Goal: Information Seeking & Learning: Learn about a topic

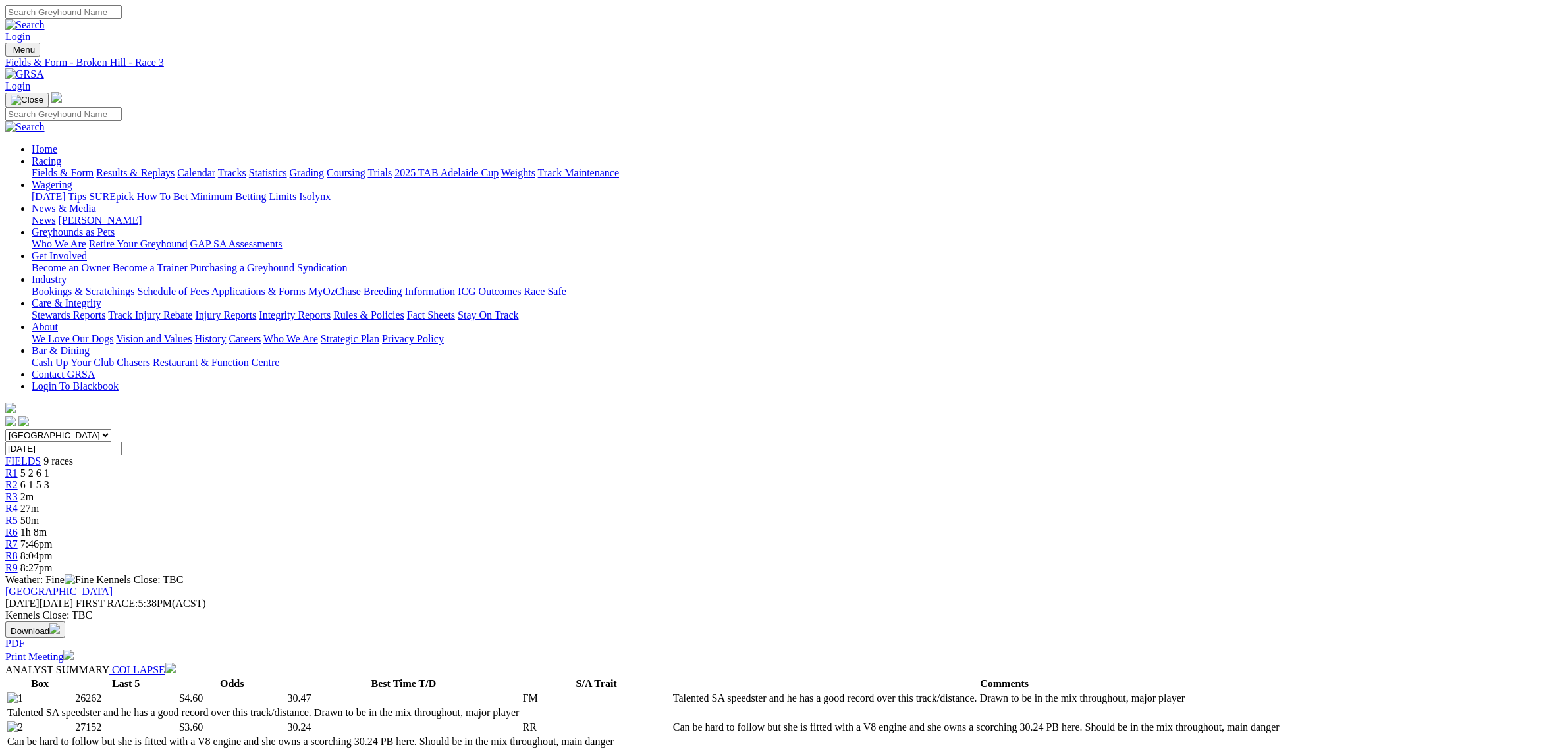
scroll to position [493, 0]
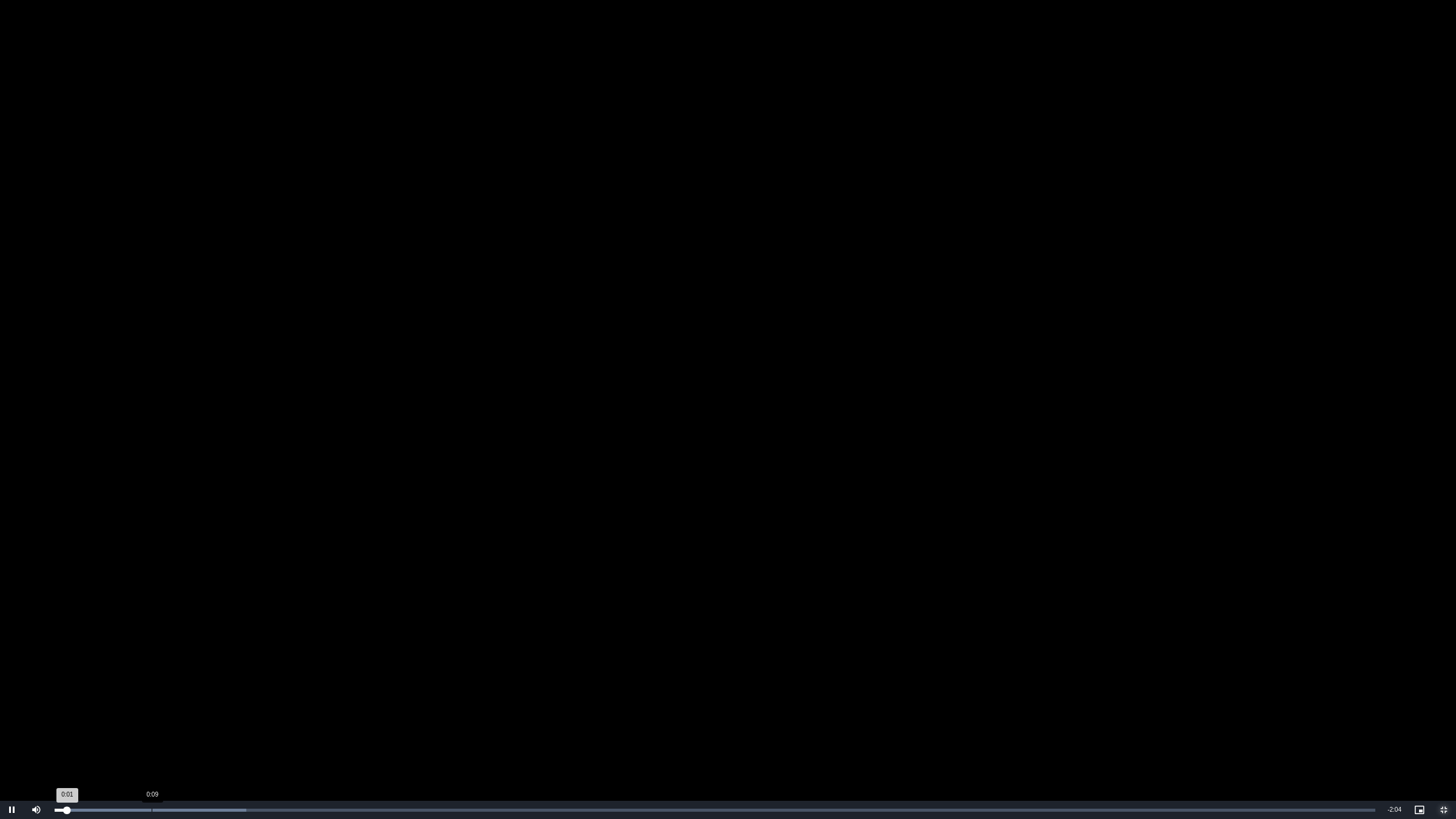
click at [150, 690] on div "Loaded : 14.53% 0:09 0:01" at bounding box center [715, 810] width 1333 height 18
click at [192, 690] on div "Loaded : 14.53% 0:12 0:09" at bounding box center [715, 810] width 1333 height 18
click at [217, 690] on div "Loaded : 19.37% 0:15 0:13" at bounding box center [715, 810] width 1333 height 18
click at [250, 690] on div "Loaded : 19.37% 0:18 0:15" at bounding box center [715, 810] width 1333 height 18
click at [283, 690] on div "Loaded : 29.06% 0:21 0:19" at bounding box center [715, 810] width 1333 height 18
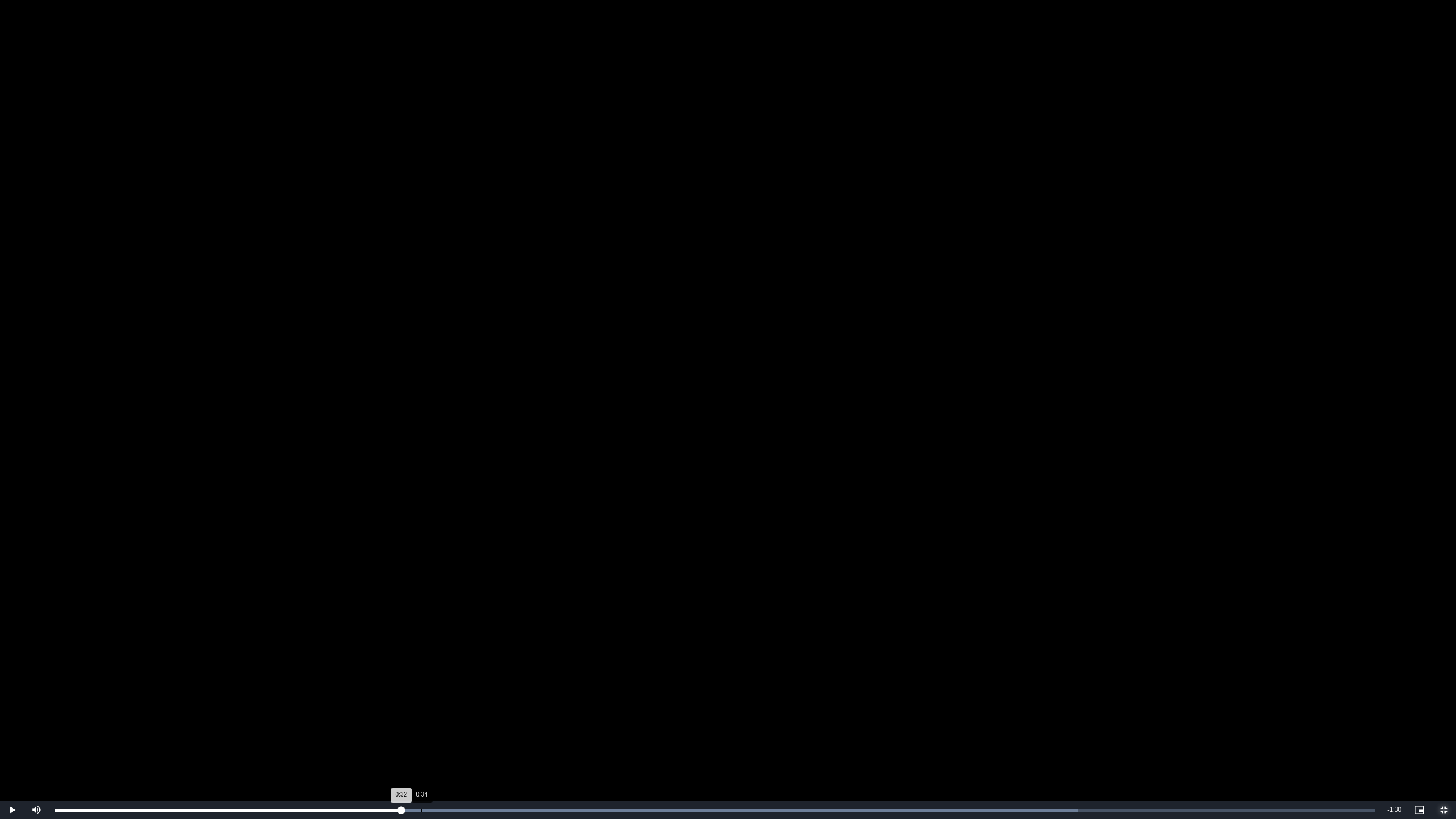
click at [421, 690] on div "0:34" at bounding box center [421, 810] width 1 height 3
click at [458, 690] on div "Loaded : 77.50% 0:37 0:34" at bounding box center [715, 810] width 1333 height 18
click at [481, 690] on div "Loaded : 77.50% 0:40 0:38" at bounding box center [715, 810] width 1333 height 18
click at [525, 690] on div "Loaded : 82.34% 0:44 0:40" at bounding box center [715, 810] width 1333 height 18
click at [552, 690] on div "Loaded : 82.34% 0:45 0:44" at bounding box center [715, 810] width 1333 height 18
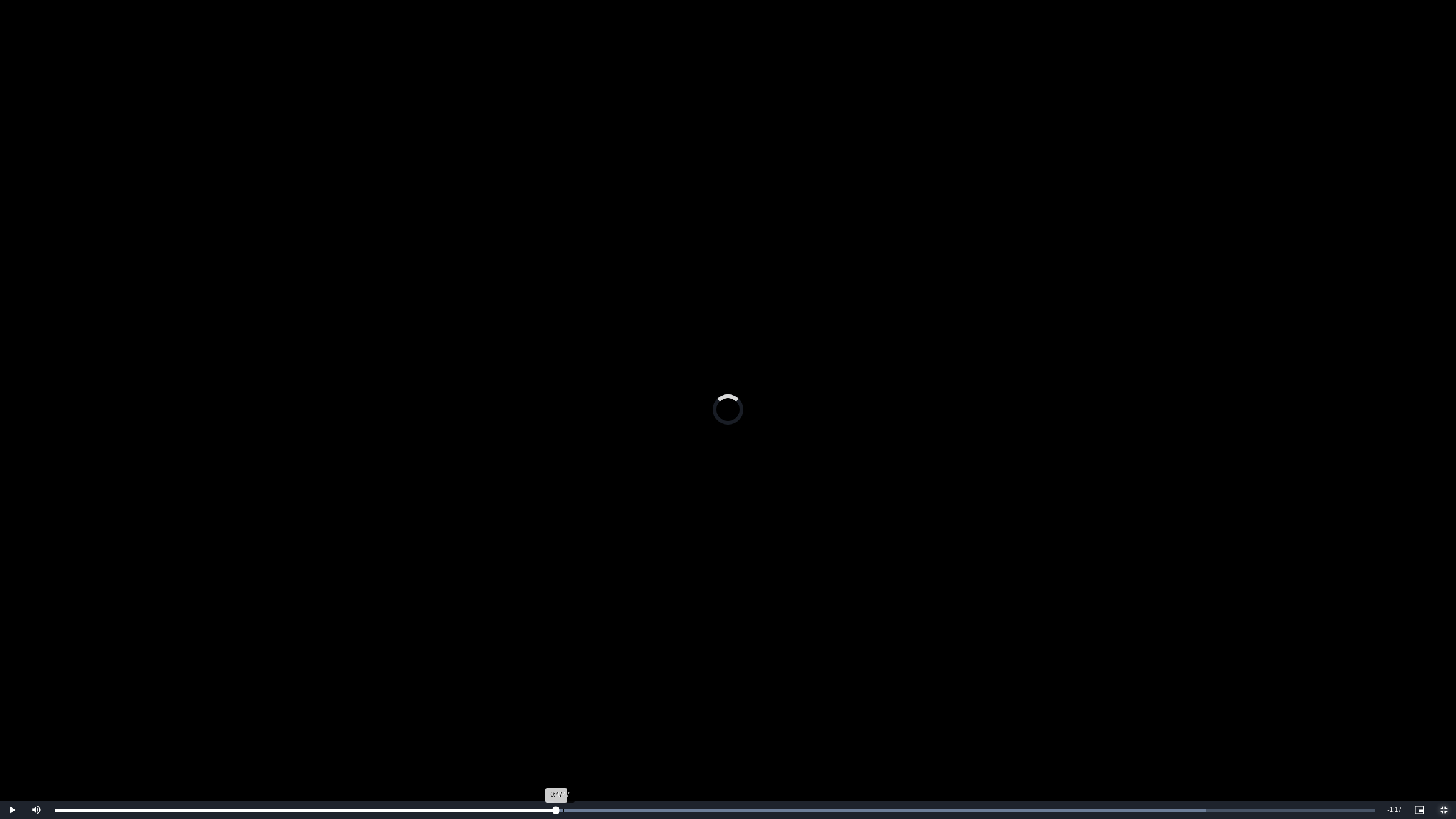
click at [563, 690] on div "Loaded : 87.18% 0:47 0:47" at bounding box center [715, 810] width 1333 height 18
click at [576, 690] on div "Loaded : 87.18% 0:48 0:48" at bounding box center [715, 810] width 1333 height 18
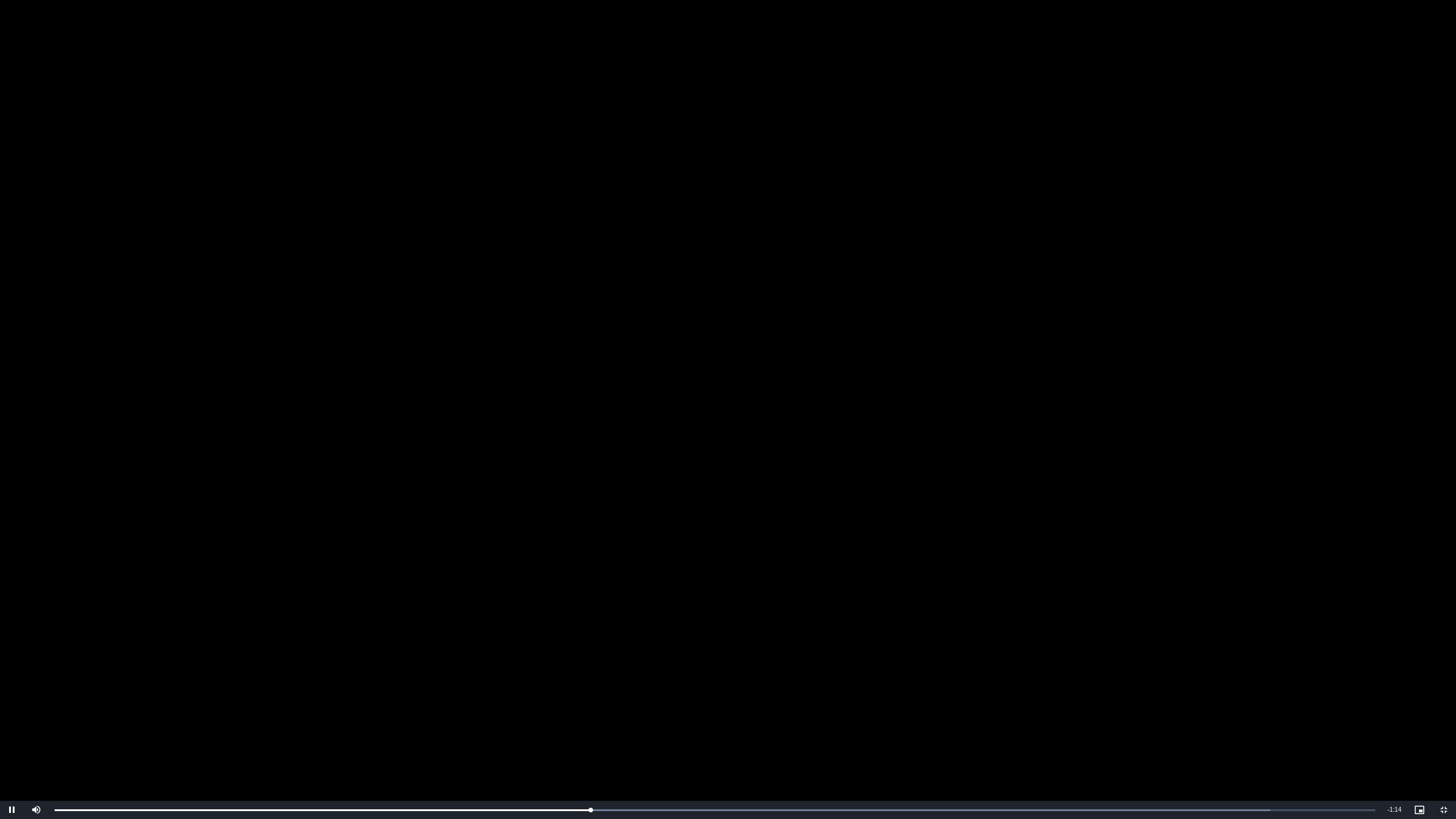
click at [651, 558] on video "To view this video please enable JavaScript, and consider upgrading to a web br…" at bounding box center [728, 409] width 1456 height 819
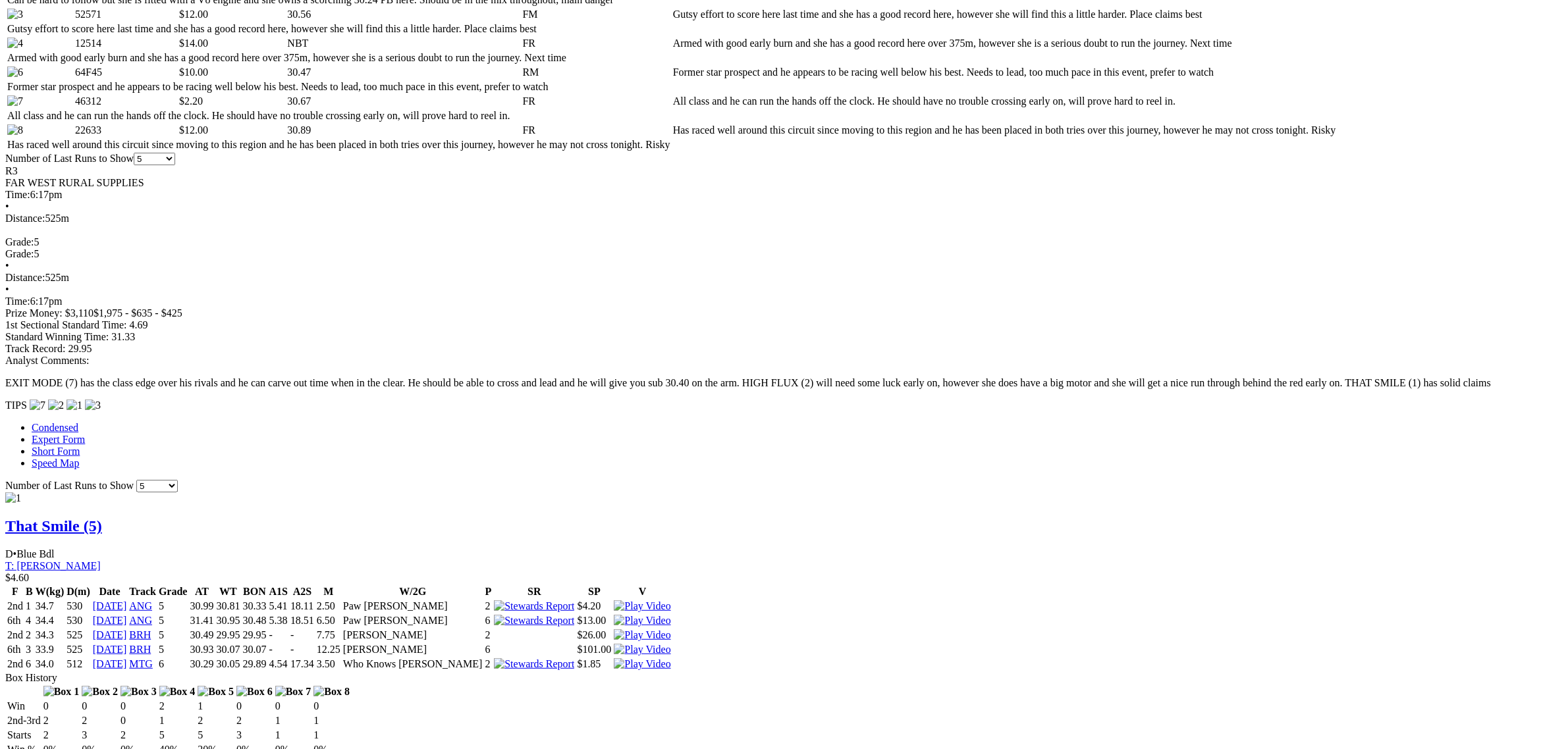
scroll to position [740, 0]
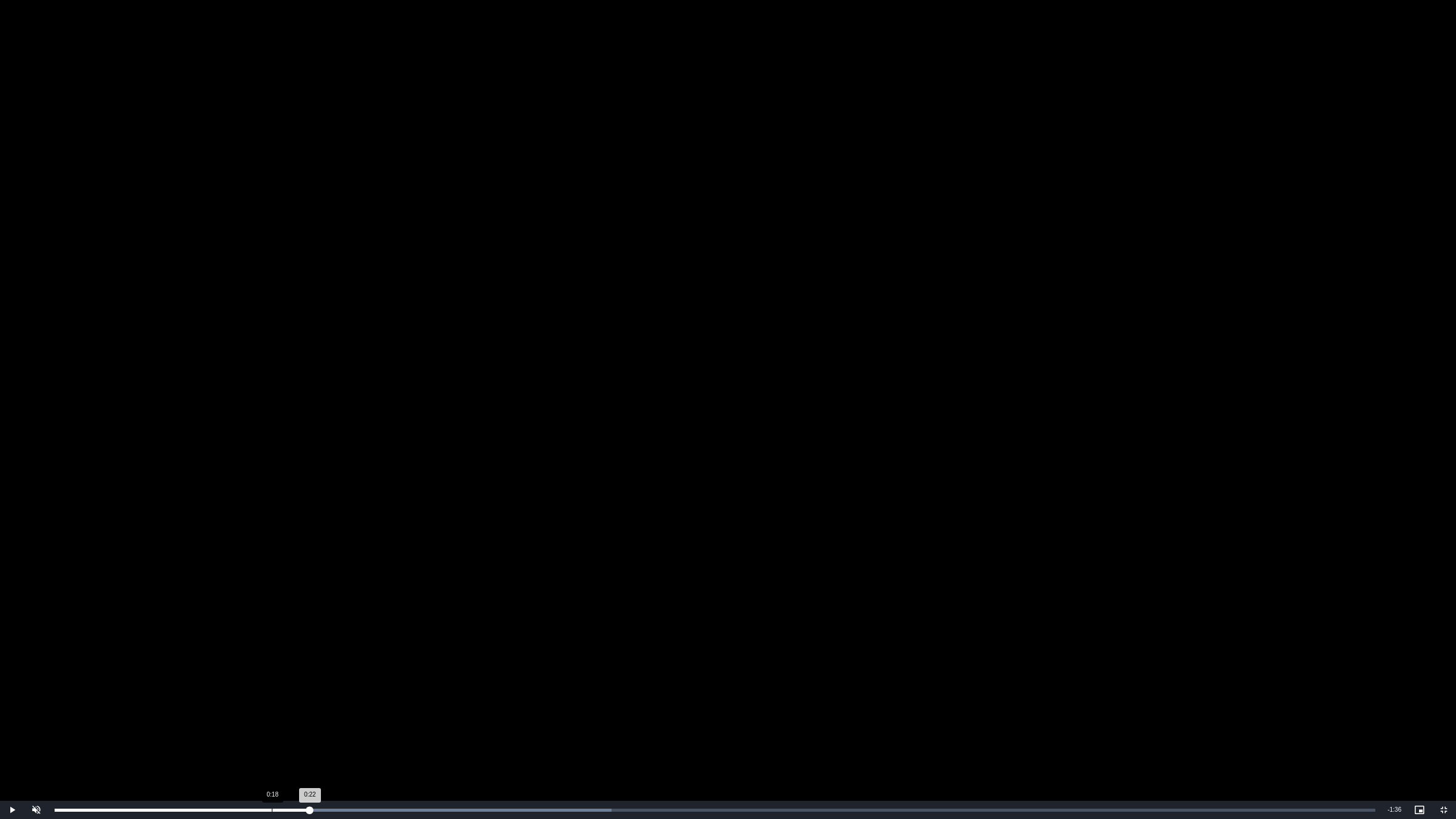
click at [271, 690] on div "0:22" at bounding box center [182, 810] width 256 height 3
click at [504, 646] on video "To view this video please enable JavaScript, and consider upgrading to a web br…" at bounding box center [728, 409] width 1456 height 819
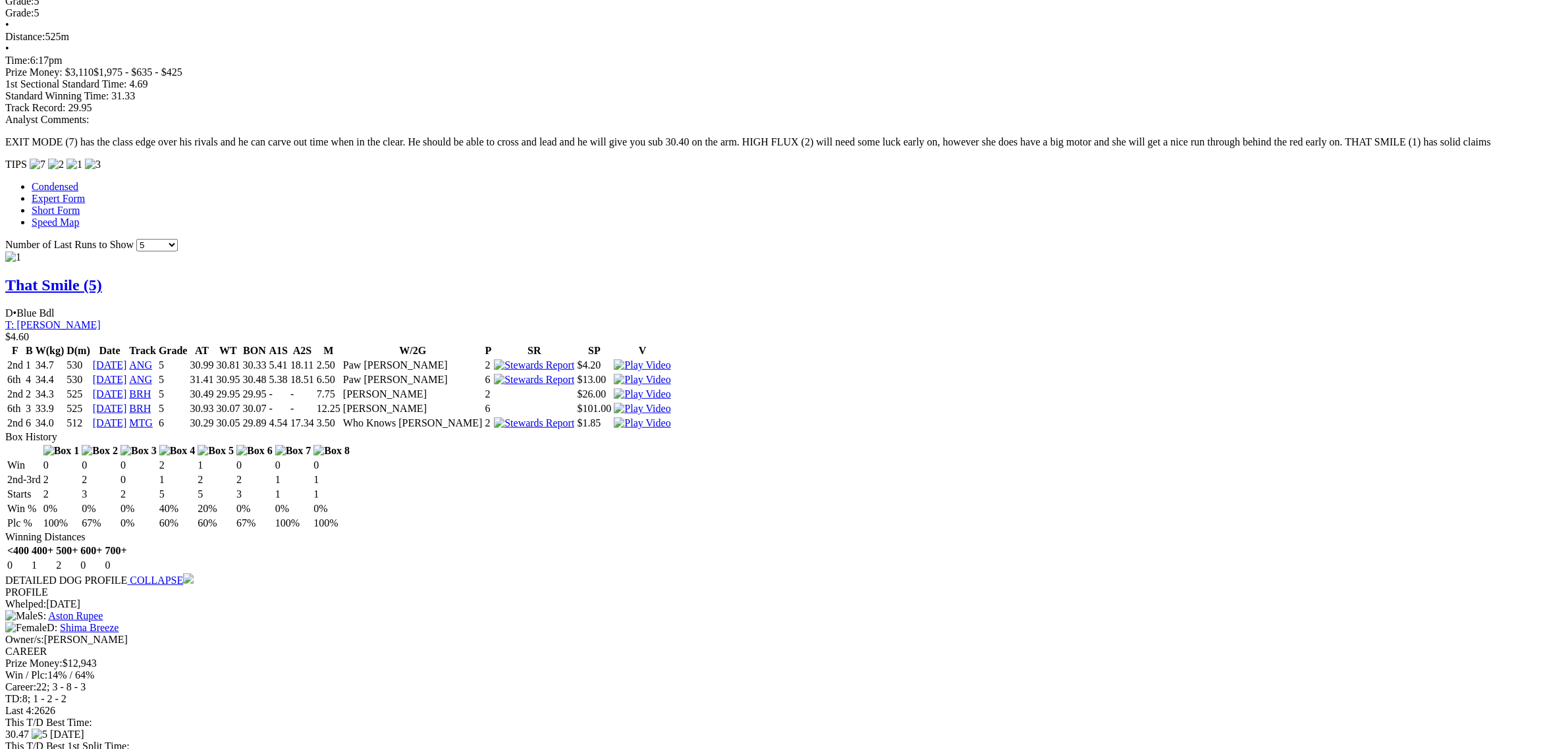
scroll to position [1316, 0]
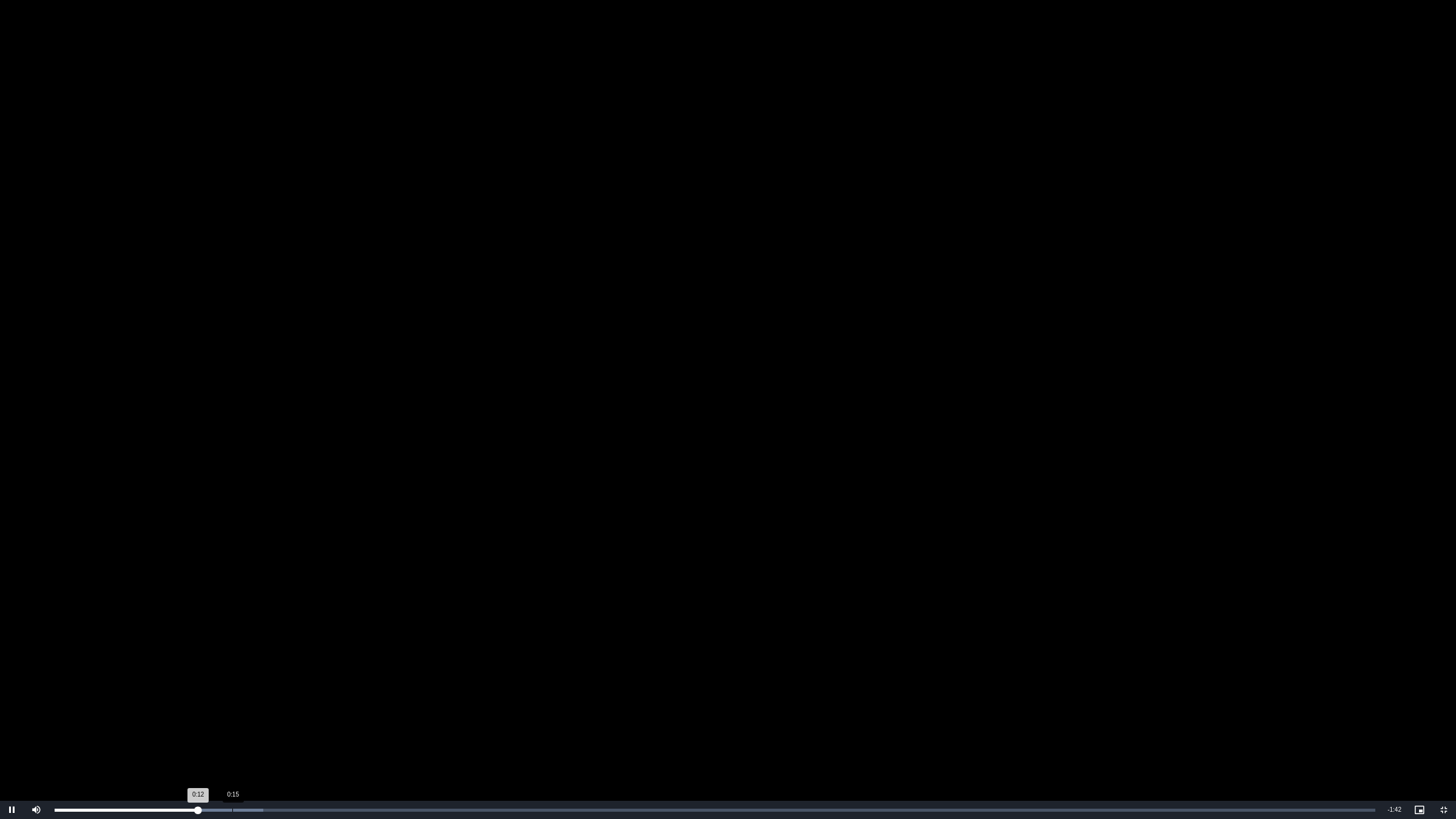
click at [232, 690] on div "Loaded : 15.81% 0:15 0:12" at bounding box center [715, 810] width 1333 height 18
click at [252, 690] on div "Loaded : 21.07% 0:15 0:15" at bounding box center [715, 810] width 1333 height 18
click at [271, 690] on div "Loaded : 21.07% 0:18 0:17" at bounding box center [715, 810] width 1333 height 18
click at [291, 690] on div "Loaded : 26.34% 0:20 0:19" at bounding box center [715, 810] width 1333 height 18
click at [277, 690] on div "Loaded : 31.61% 0:19 0:21" at bounding box center [715, 810] width 1333 height 18
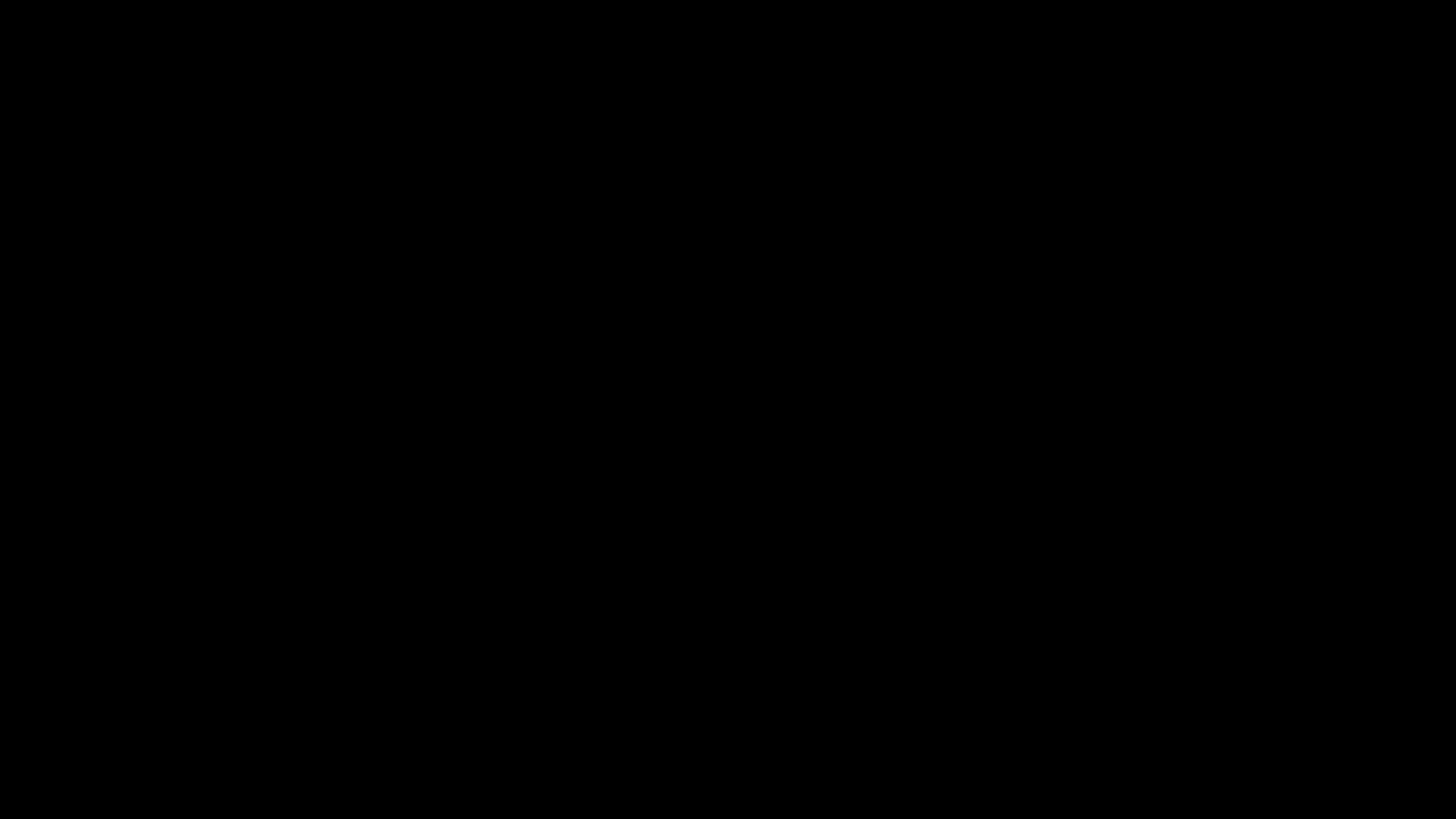
click at [759, 472] on video "To view this video please enable JavaScript, and consider upgrading to a web br…" at bounding box center [728, 409] width 1456 height 819
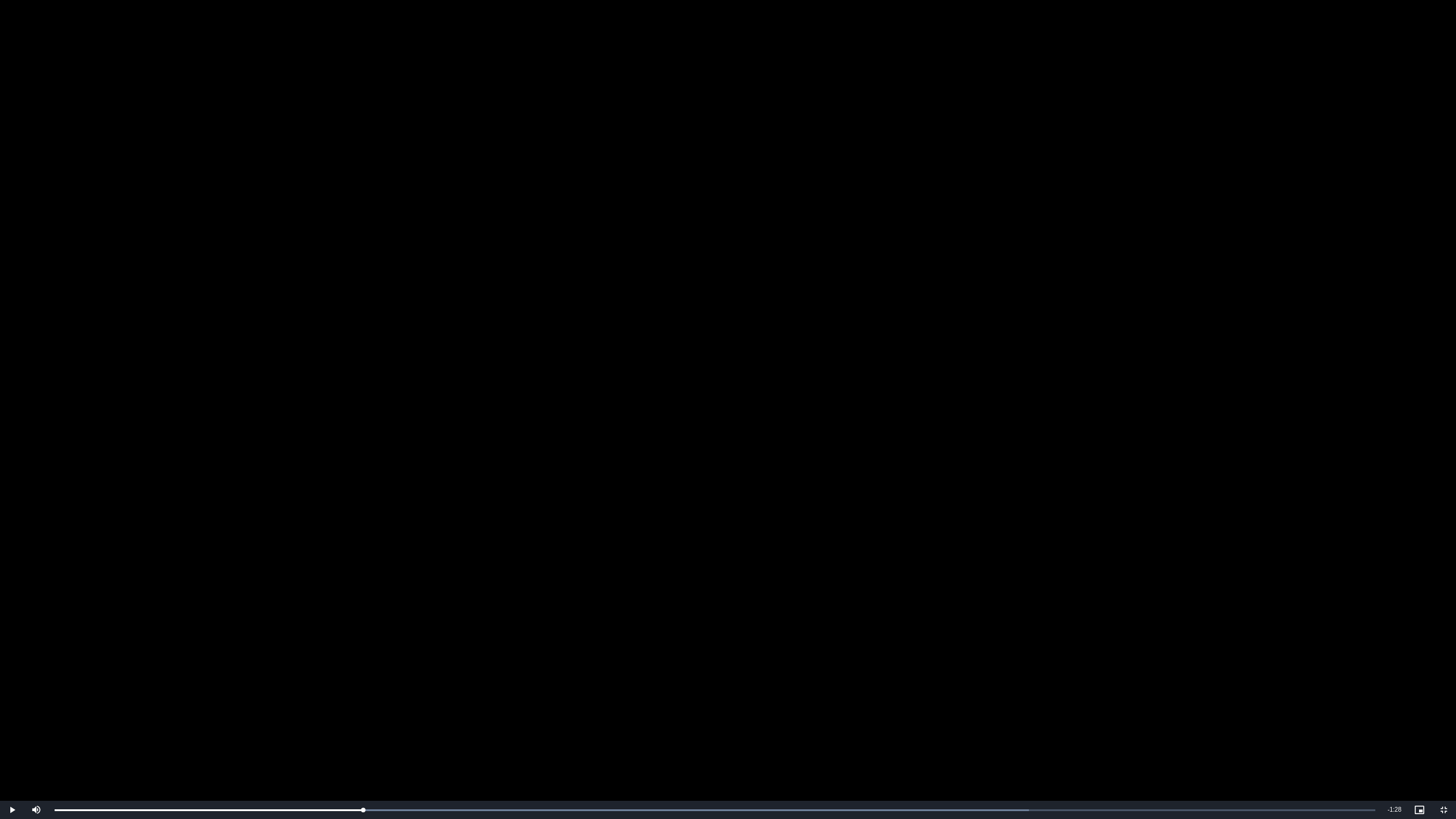
click at [759, 472] on video "To view this video please enable JavaScript, and consider upgrading to a web br…" at bounding box center [728, 409] width 1456 height 819
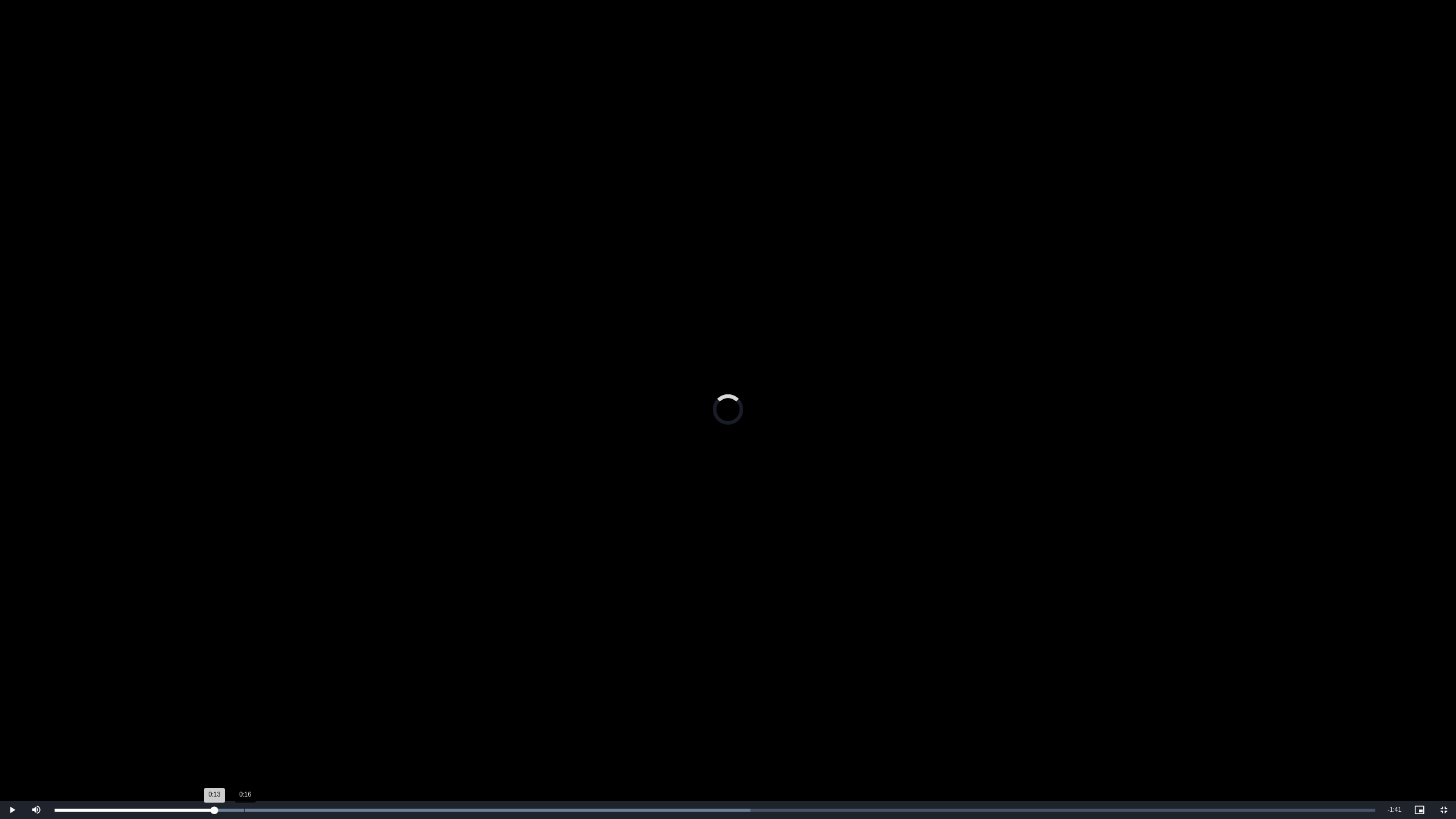
click at [244, 690] on div "Loaded : 52.68% 0:16 0:13" at bounding box center [715, 810] width 1333 height 18
click at [264, 690] on div "Loaded : 57.95% 0:18 0:16" at bounding box center [715, 810] width 1333 height 18
click at [281, 690] on div "Loaded : 63.22% 0:18 0:18" at bounding box center [715, 810] width 1333 height 18
click at [742, 480] on video "To view this video please enable JavaScript, and consider upgrading to a web br…" at bounding box center [728, 409] width 1456 height 819
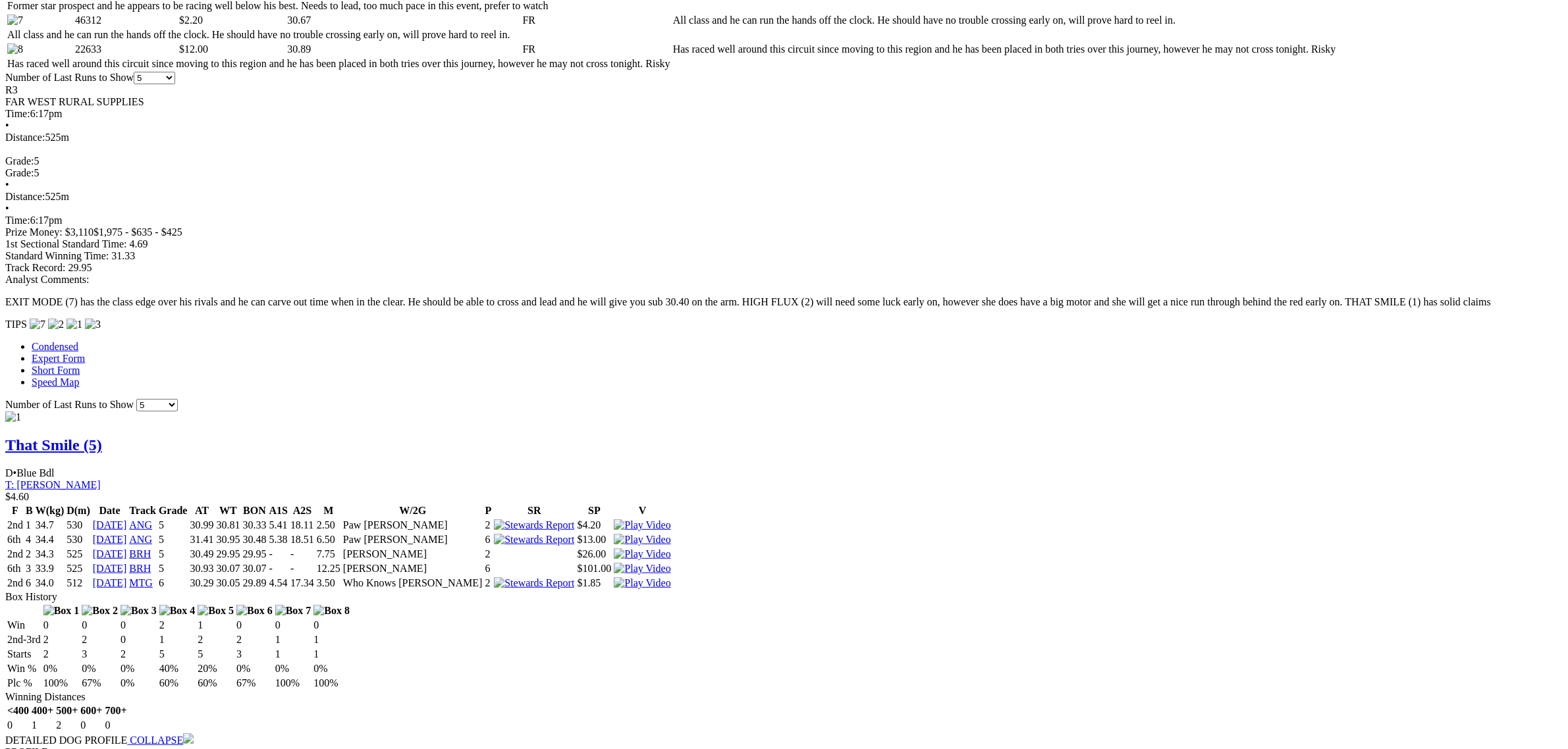
scroll to position [658, 0]
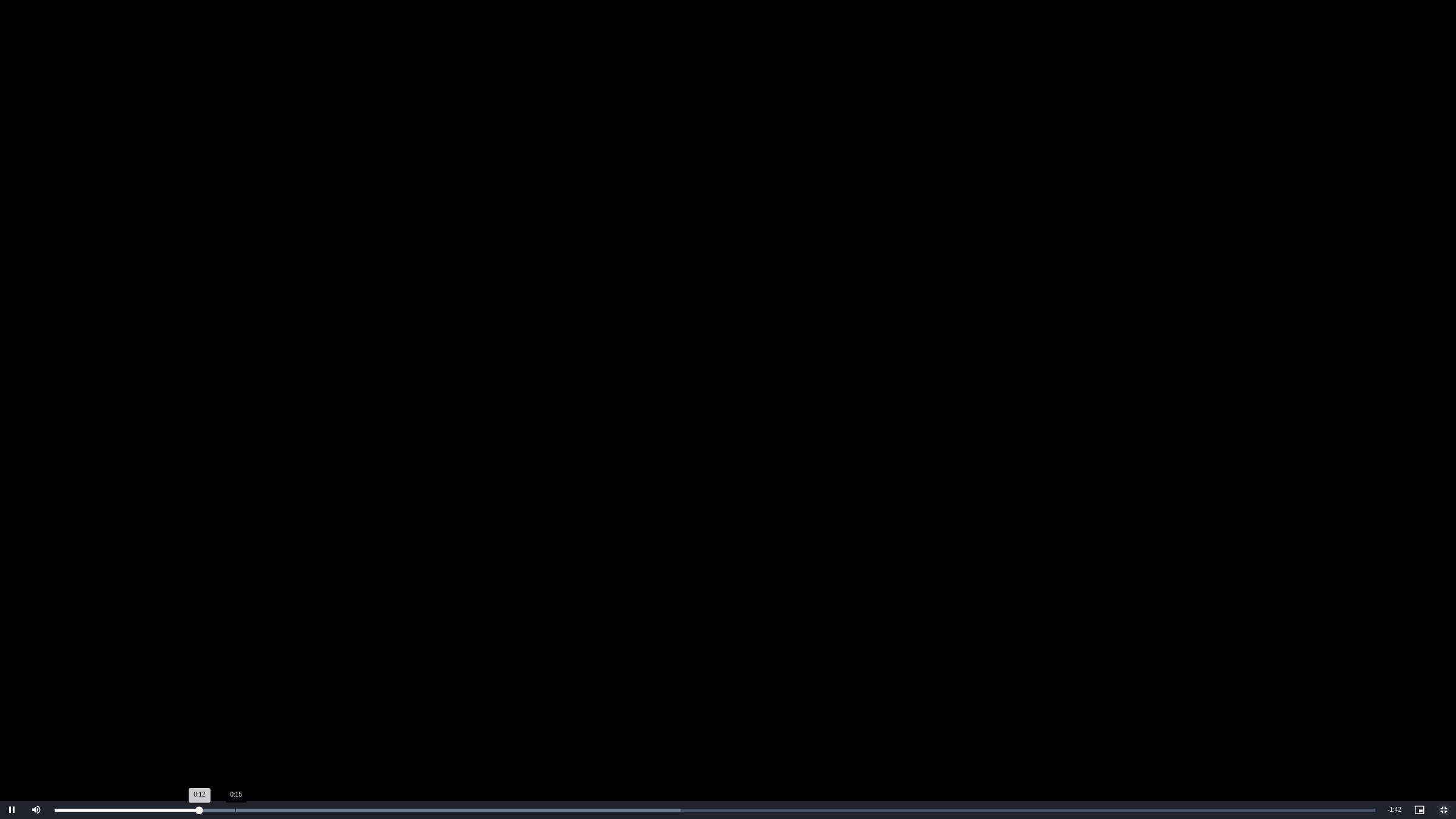
click at [235, 690] on div "Loaded : 47.42% 0:15 0:12" at bounding box center [715, 810] width 1333 height 18
click at [252, 690] on div "Loaded : 57.95% 0:17 0:15" at bounding box center [715, 810] width 1333 height 18
click at [261, 690] on div "Loaded : 57.95% 0:17 0:17" at bounding box center [715, 810] width 1333 height 18
click at [264, 690] on div "0:18" at bounding box center [159, 810] width 209 height 3
click at [280, 690] on div "Loaded : 63.22% 0:19 0:18" at bounding box center [715, 810] width 1333 height 18
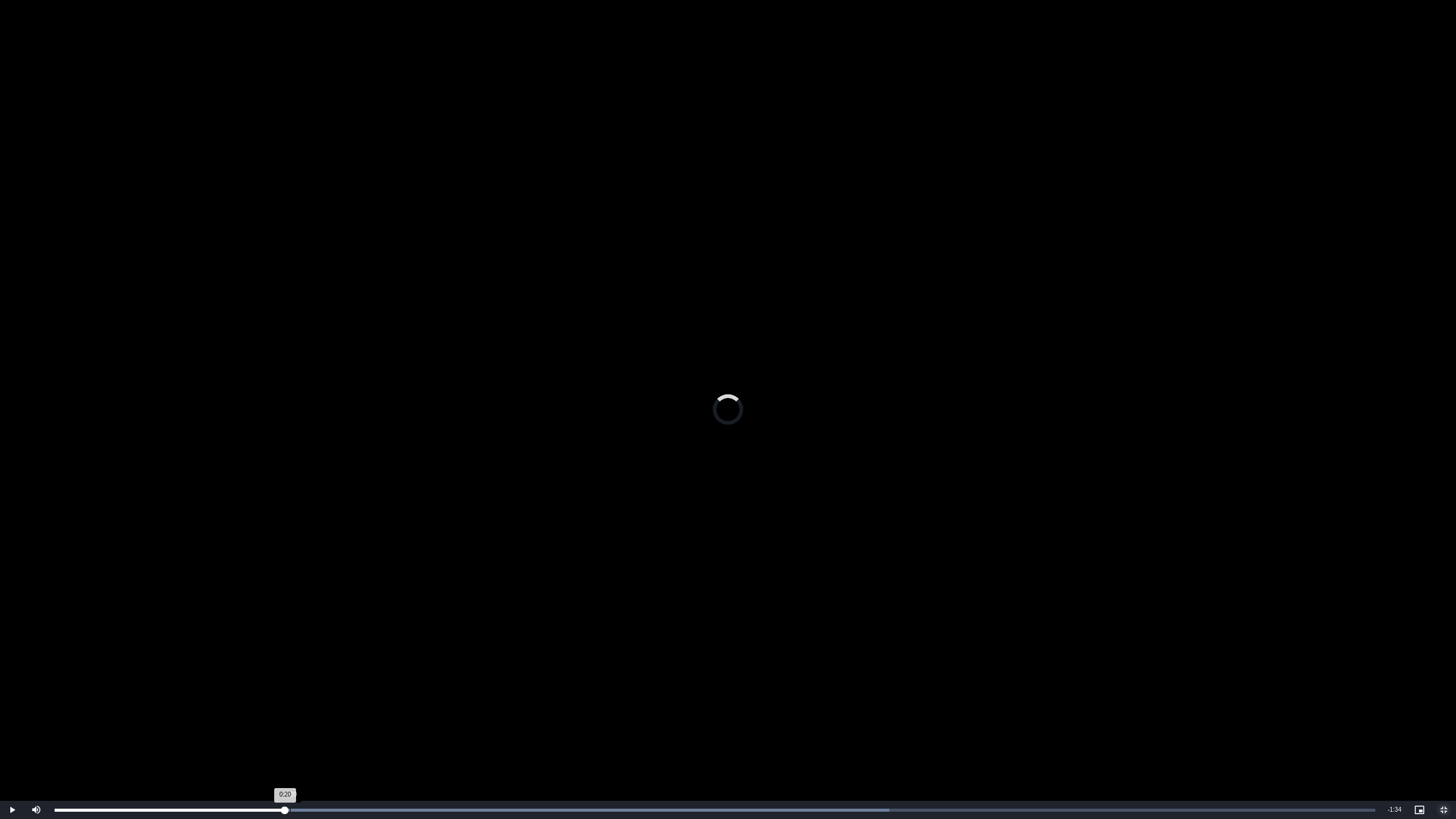
click at [289, 690] on div "Loaded : 63.22% 0:20 0:20" at bounding box center [715, 810] width 1333 height 18
click at [316, 690] on div "0:22" at bounding box center [185, 810] width 261 height 3
click at [320, 690] on div "0:22" at bounding box center [187, 810] width 265 height 3
click at [332, 690] on div "Loaded : 68.49% 0:23 0:24" at bounding box center [715, 810] width 1333 height 18
click at [338, 690] on div "0:24" at bounding box center [196, 810] width 284 height 3
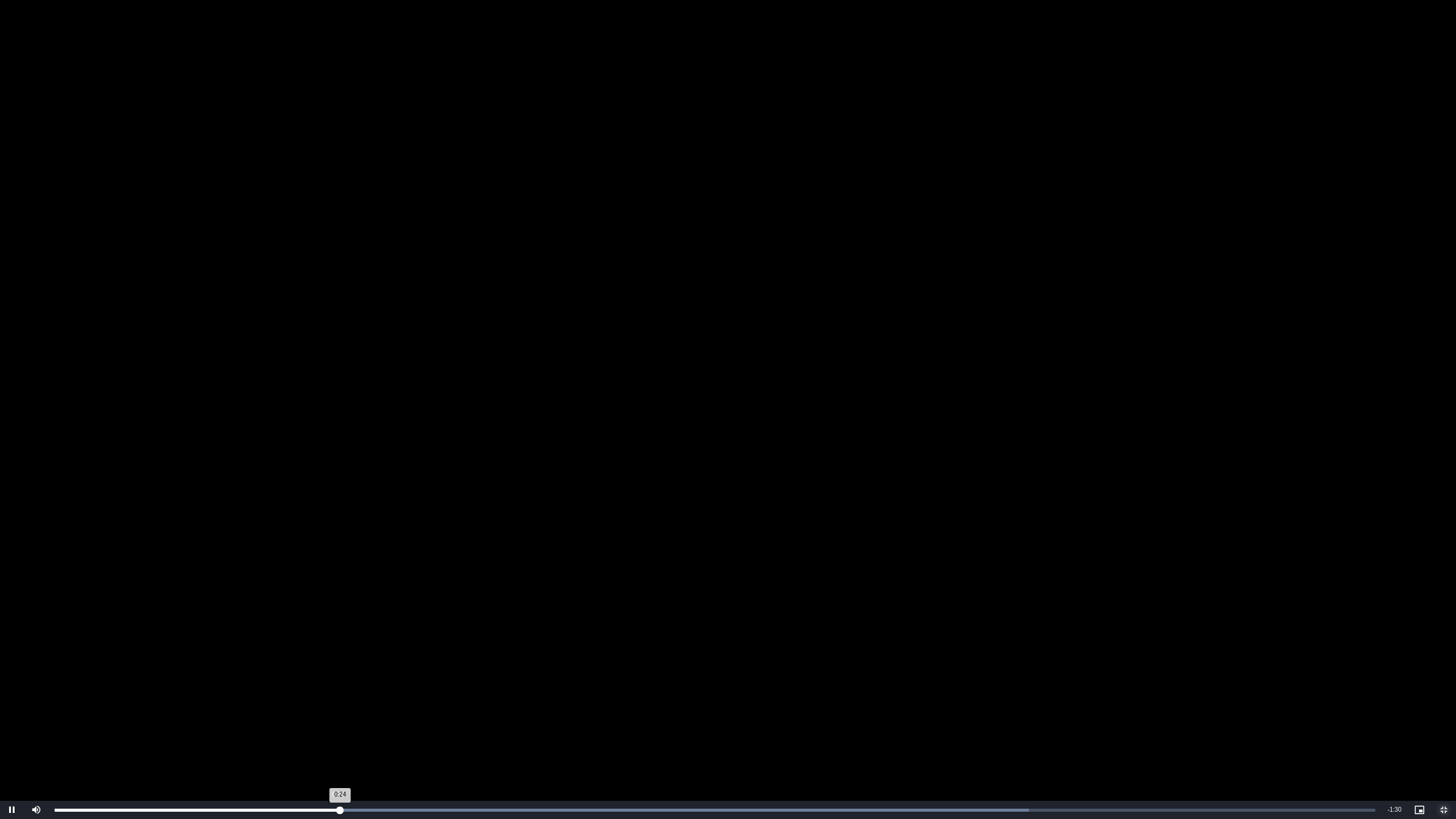
click at [340, 690] on div "0:24" at bounding box center [197, 810] width 285 height 3
click at [348, 690] on div "0:25" at bounding box center [201, 810] width 294 height 3
click at [354, 690] on div "0:25" at bounding box center [204, 810] width 300 height 3
click at [362, 690] on div "0:26" at bounding box center [207, 810] width 307 height 3
click at [387, 690] on div "Loaded : 73.76% 0:28 0:27" at bounding box center [715, 810] width 1321 height 3
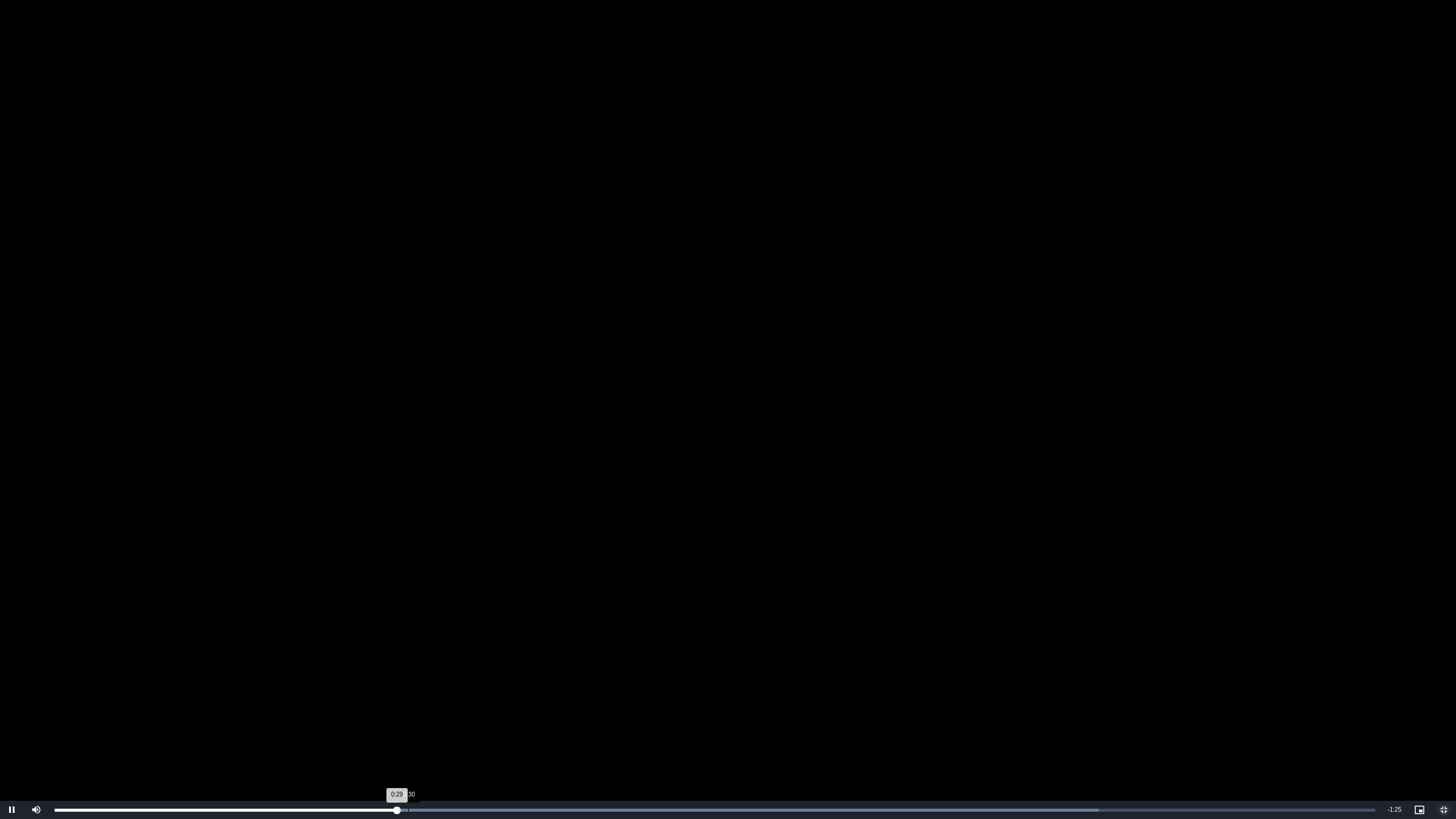
click at [409, 690] on div "0:30" at bounding box center [408, 810] width 1 height 3
click at [473, 690] on div "0:36" at bounding box center [473, 810] width 1 height 3
click at [529, 690] on div "Loaded : 84.29% 0:38 0:36" at bounding box center [715, 810] width 1333 height 18
click at [569, 690] on div "Loaded : 89.56% 0:44 0:44" at bounding box center [715, 810] width 1333 height 18
click at [584, 690] on div "Loaded : 89.56% 0:45 0:44" at bounding box center [715, 810] width 1333 height 18
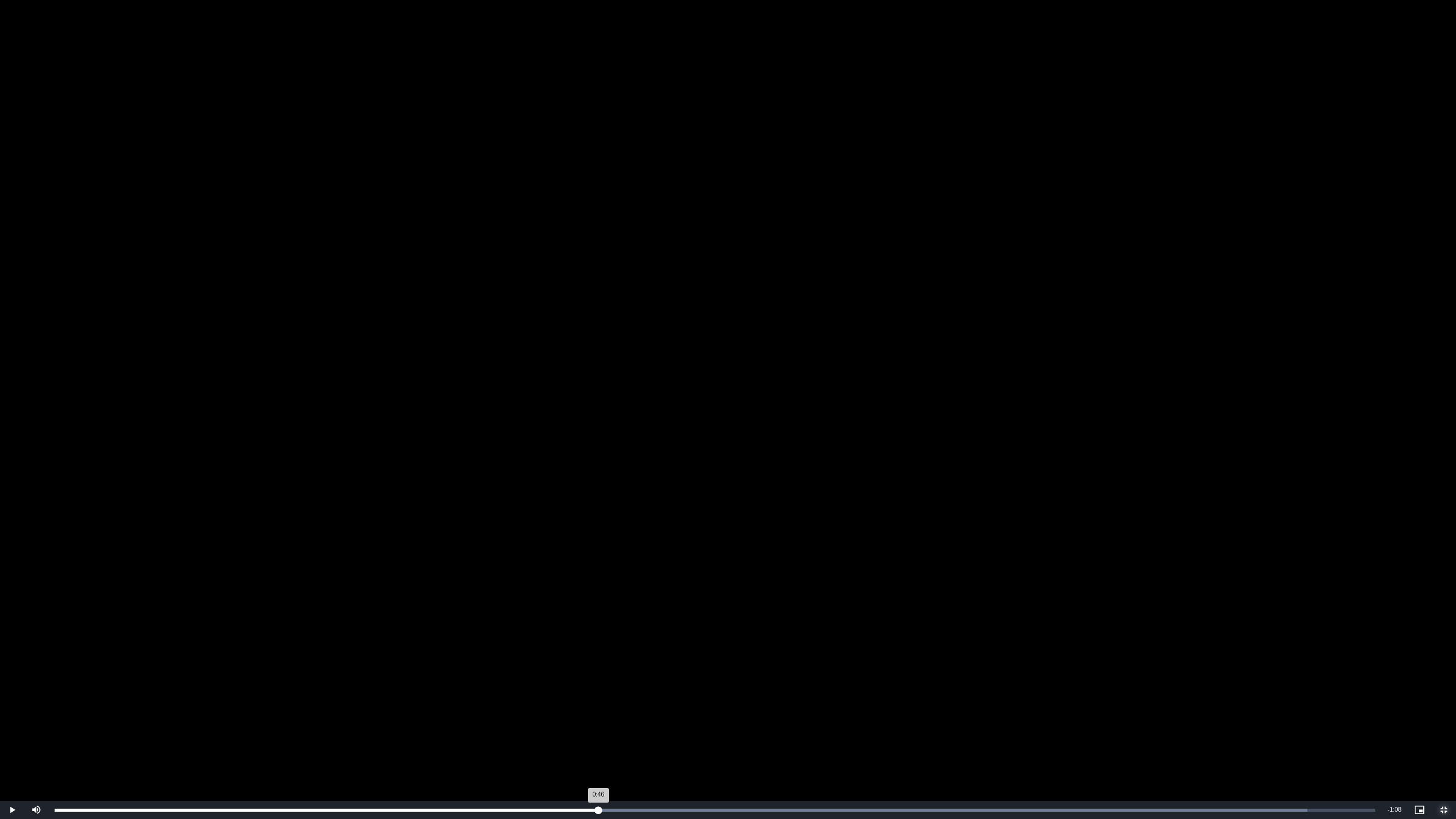
click at [598, 690] on div "Loaded : 94.83% 0:46 0:46" at bounding box center [715, 810] width 1333 height 18
click at [609, 690] on div "Loaded : 94.83% 0:46 0:47" at bounding box center [715, 810] width 1333 height 18
click at [620, 690] on div "Loaded : 94.83% 0:48 0:48" at bounding box center [715, 810] width 1333 height 18
click at [638, 690] on div "Loaded : 94.83% 0:50 0:50" at bounding box center [715, 810] width 1333 height 18
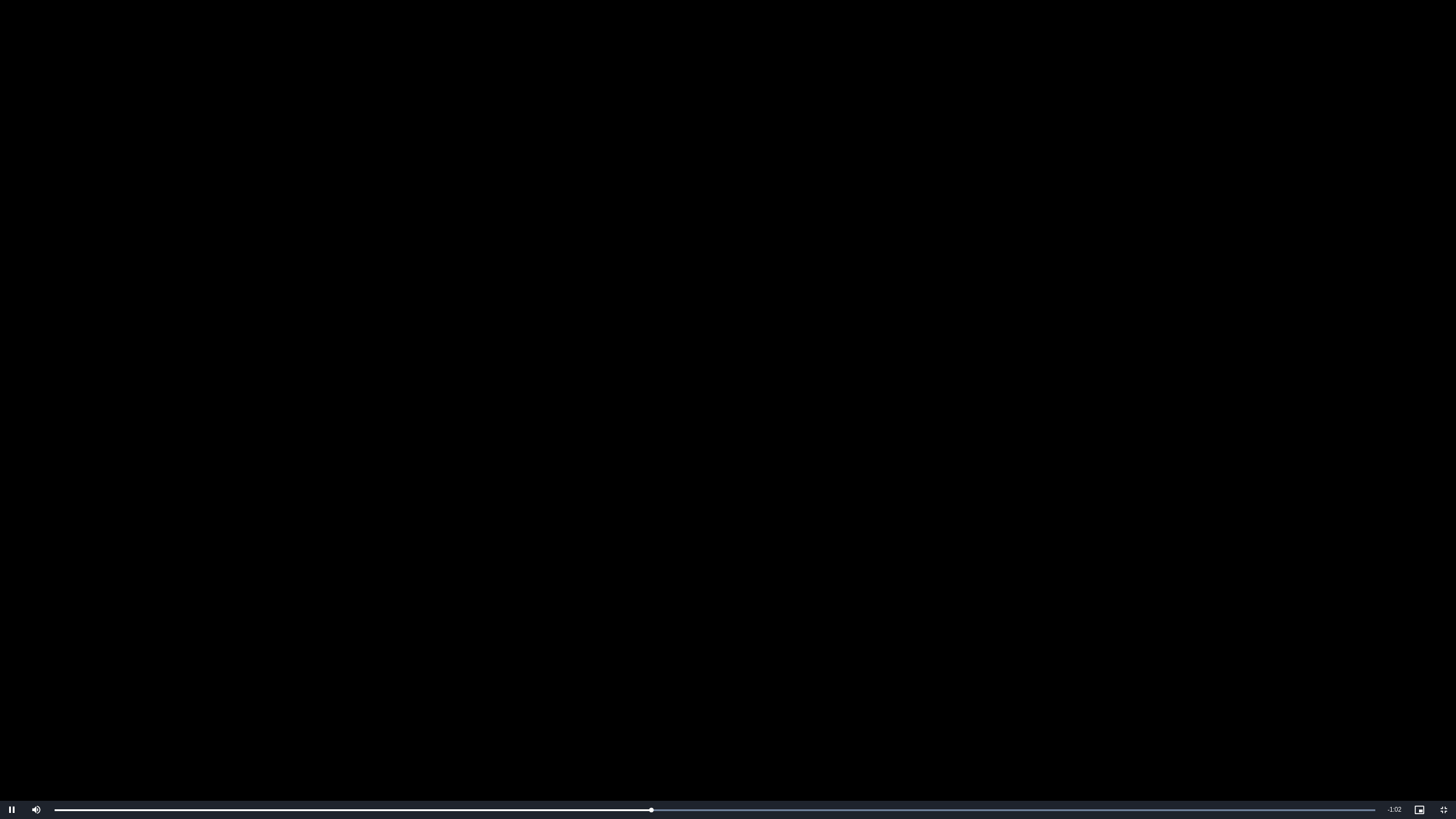
click at [609, 605] on video "To view this video please enable JavaScript, and consider upgrading to a web br…" at bounding box center [728, 409] width 1456 height 819
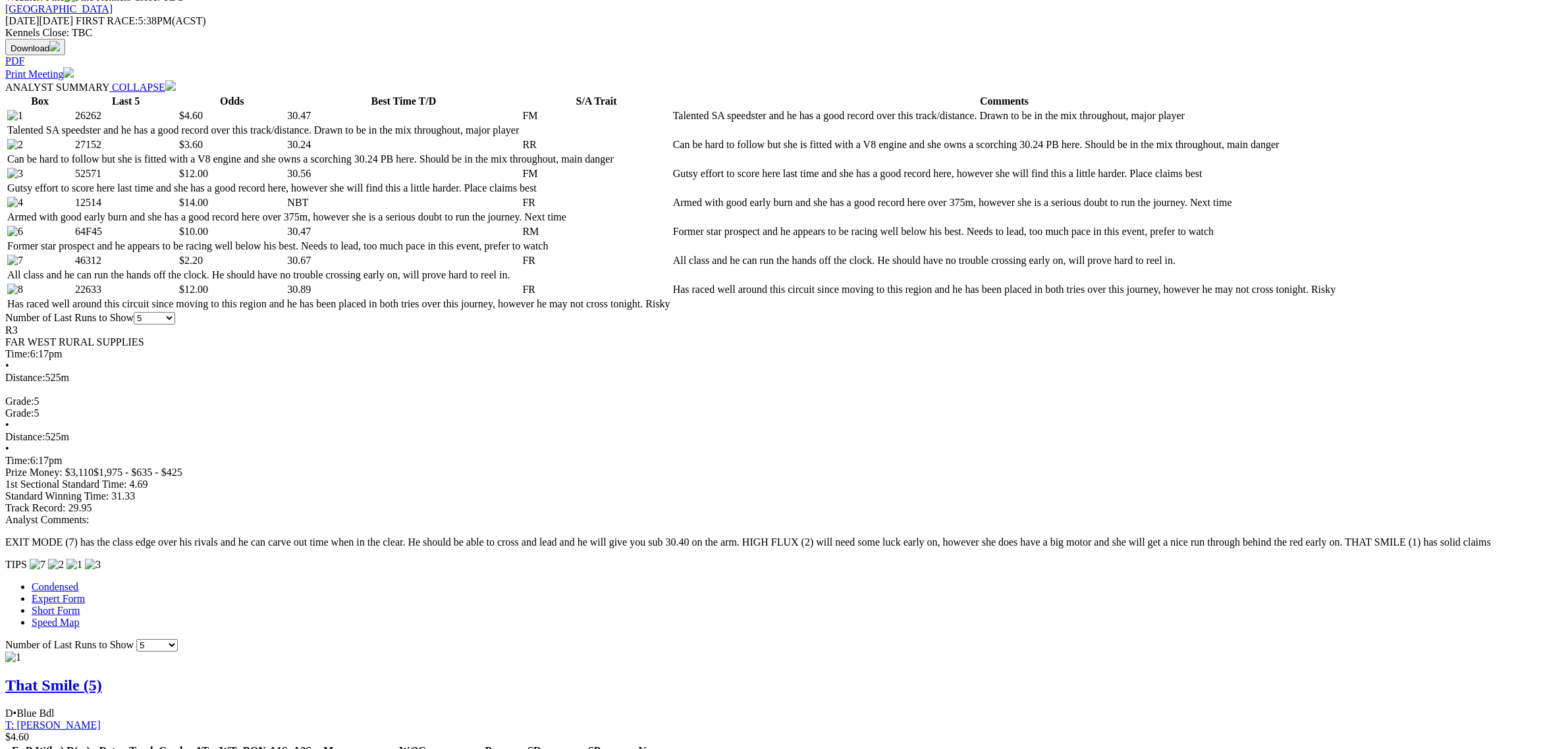
scroll to position [493, 0]
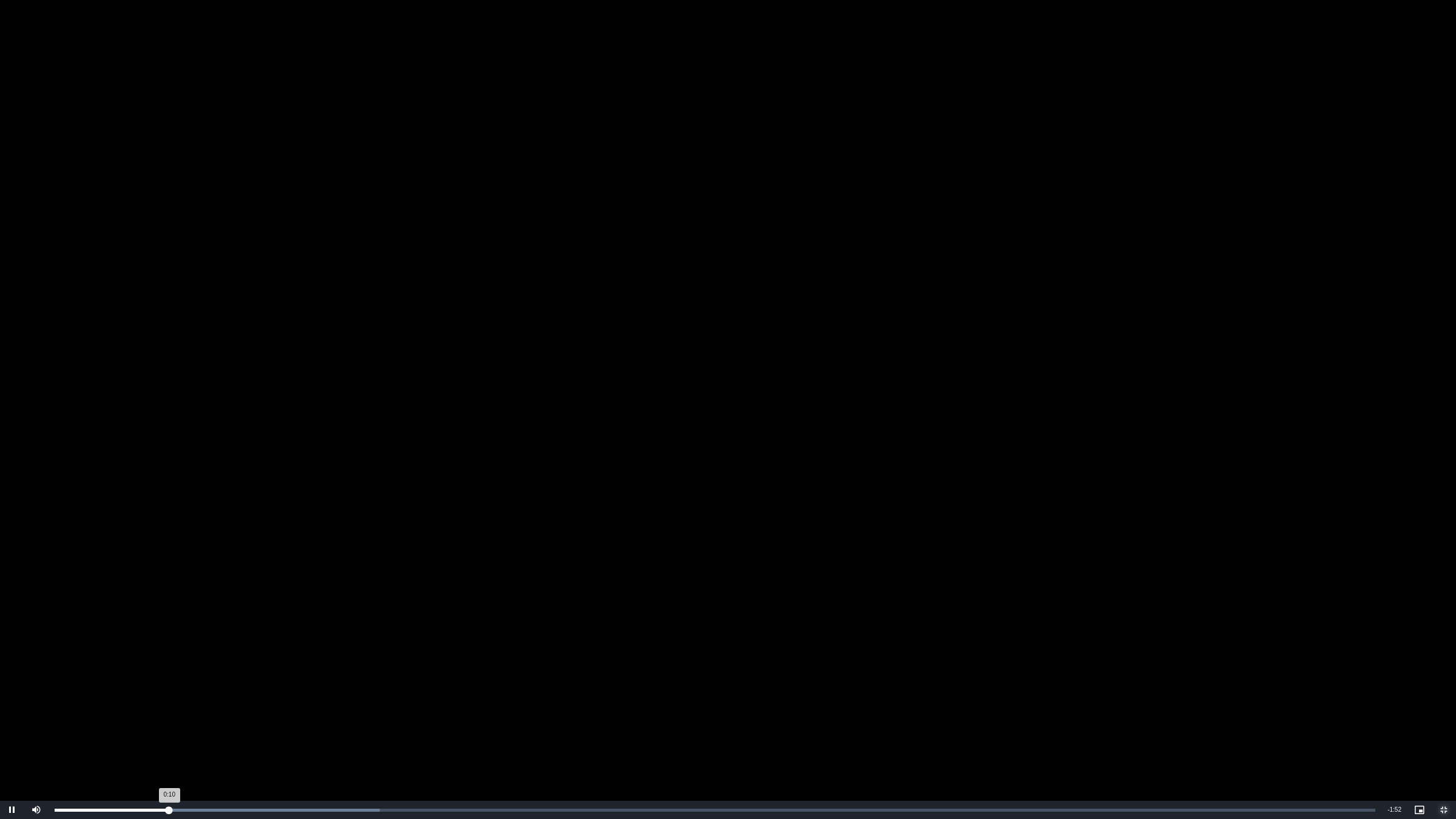
click at [254, 690] on div "Loaded : 24.61% 0:10 0:10" at bounding box center [715, 810] width 1333 height 18
click at [316, 690] on div "Loaded : 24.61% 0:18 0:18" at bounding box center [715, 810] width 1333 height 18
click at [292, 690] on div "Loaded : 29.54% 0:21 0:24" at bounding box center [715, 810] width 1333 height 18
click at [301, 690] on div "Loaded : 34.46% 0:22 0:22" at bounding box center [715, 810] width 1333 height 18
click at [311, 690] on div "Loaded : 34.46% 0:22 0:22" at bounding box center [715, 810] width 1333 height 18
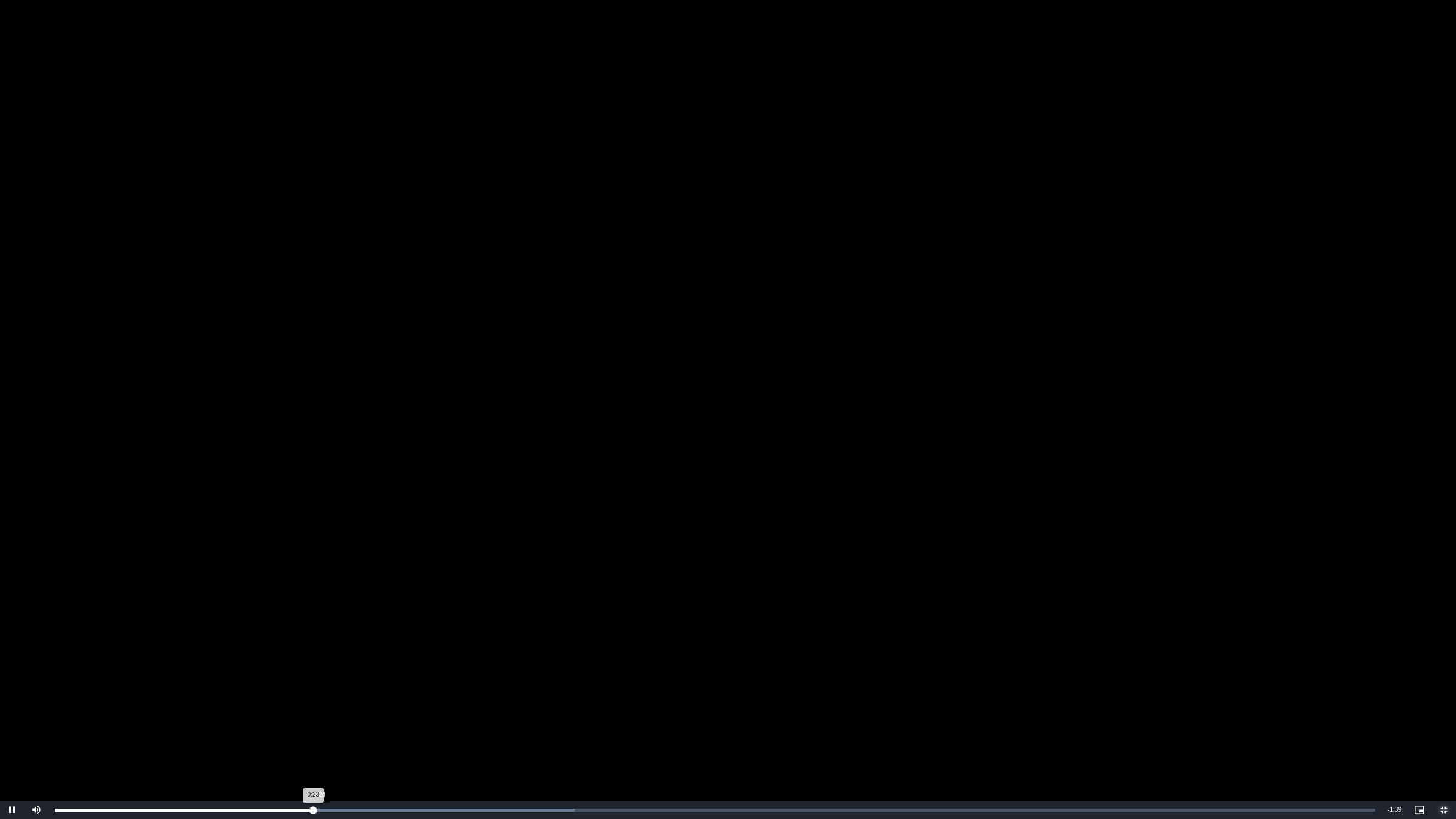
click at [322, 690] on div "Loaded : 39.38% 0:24 0:23" at bounding box center [715, 810] width 1333 height 18
click at [335, 690] on div "Loaded : 44.31% 0:24 0:24" at bounding box center [715, 810] width 1333 height 18
click at [346, 690] on div "Loaded : 49.23% 0:26 0:26" at bounding box center [715, 810] width 1333 height 18
click at [367, 690] on div "Loaded : 49.23% 0:28 0:27" at bounding box center [715, 810] width 1333 height 18
click at [389, 690] on div "Loaded : 54.15% 0:30 0:29" at bounding box center [715, 810] width 1333 height 18
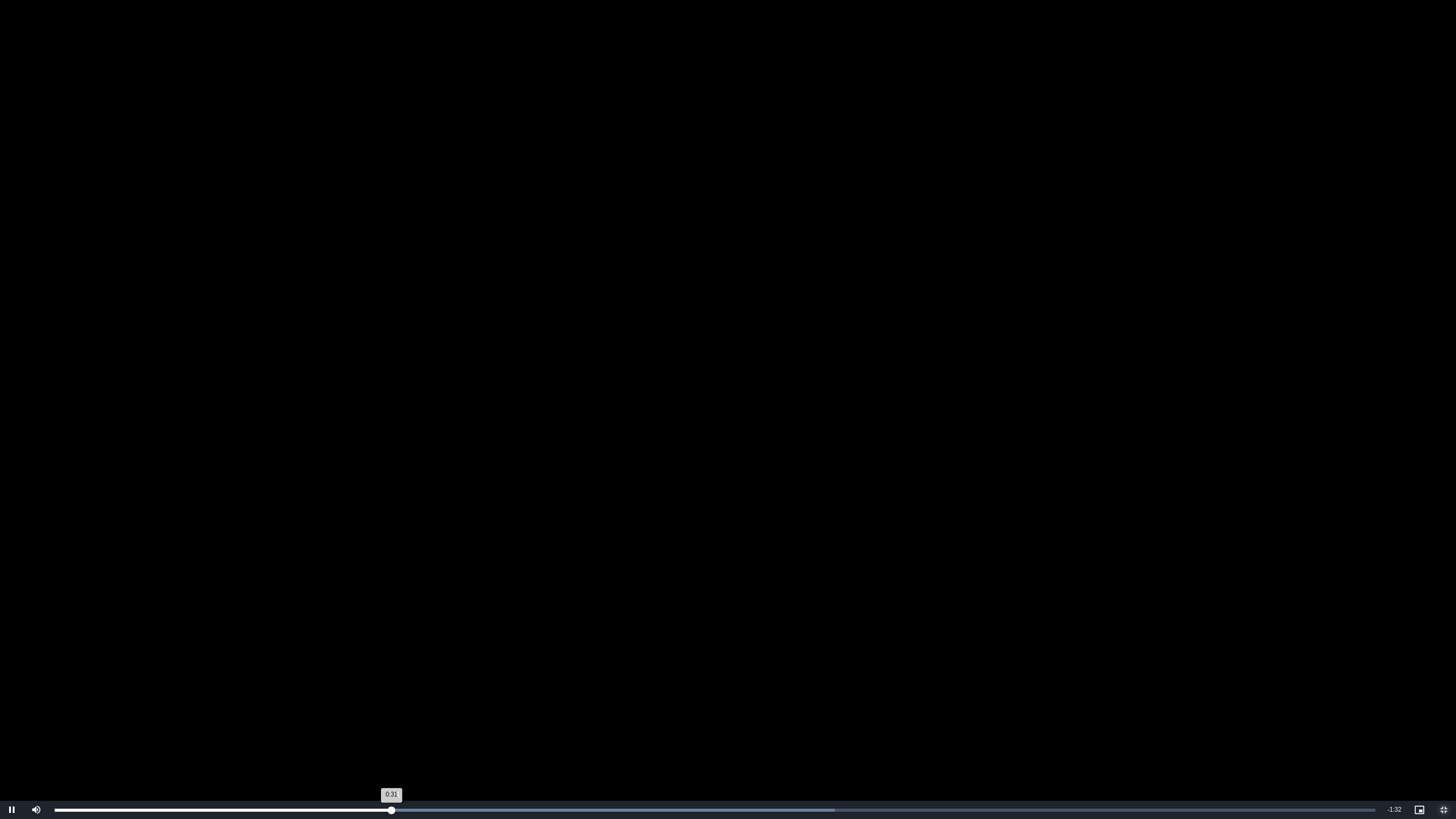
click at [447, 690] on div "Loaded : 59.08% 0:31 0:31" at bounding box center [715, 810] width 1333 height 18
click at [513, 690] on div "Loaded : 59.08% 0:36 0:36" at bounding box center [715, 810] width 1333 height 18
click at [547, 690] on div "Loaded : 64.00% 0:45 0:42" at bounding box center [715, 810] width 1333 height 18
click at [602, 690] on div "Loaded : 68.92% 0:50 0:45" at bounding box center [715, 810] width 1333 height 18
click at [591, 570] on video "To view this video please enable JavaScript, and consider upgrading to a web br…" at bounding box center [728, 409] width 1456 height 819
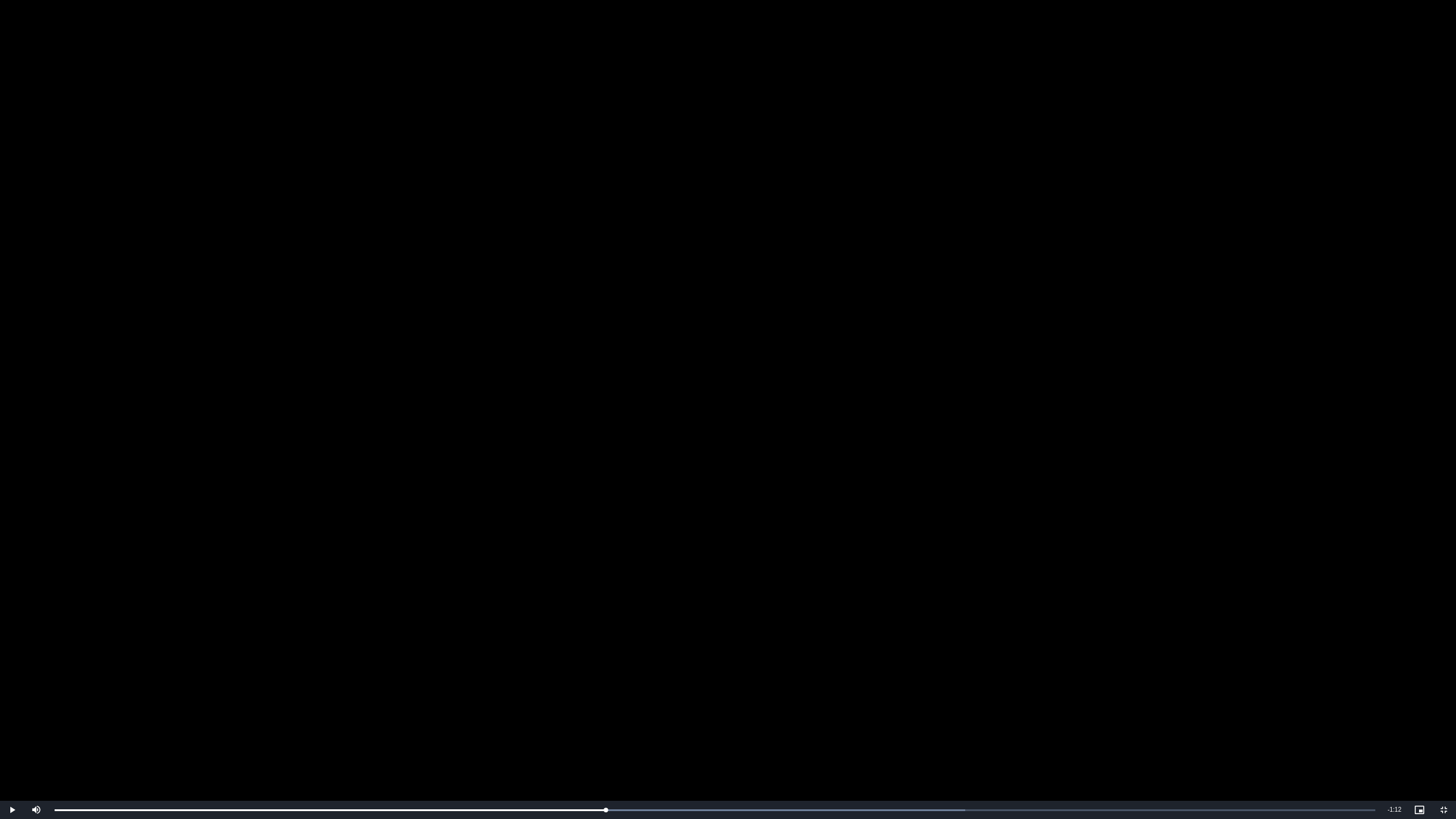
click at [591, 570] on video "To view this video please enable JavaScript, and consider upgrading to a web br…" at bounding box center [728, 409] width 1456 height 819
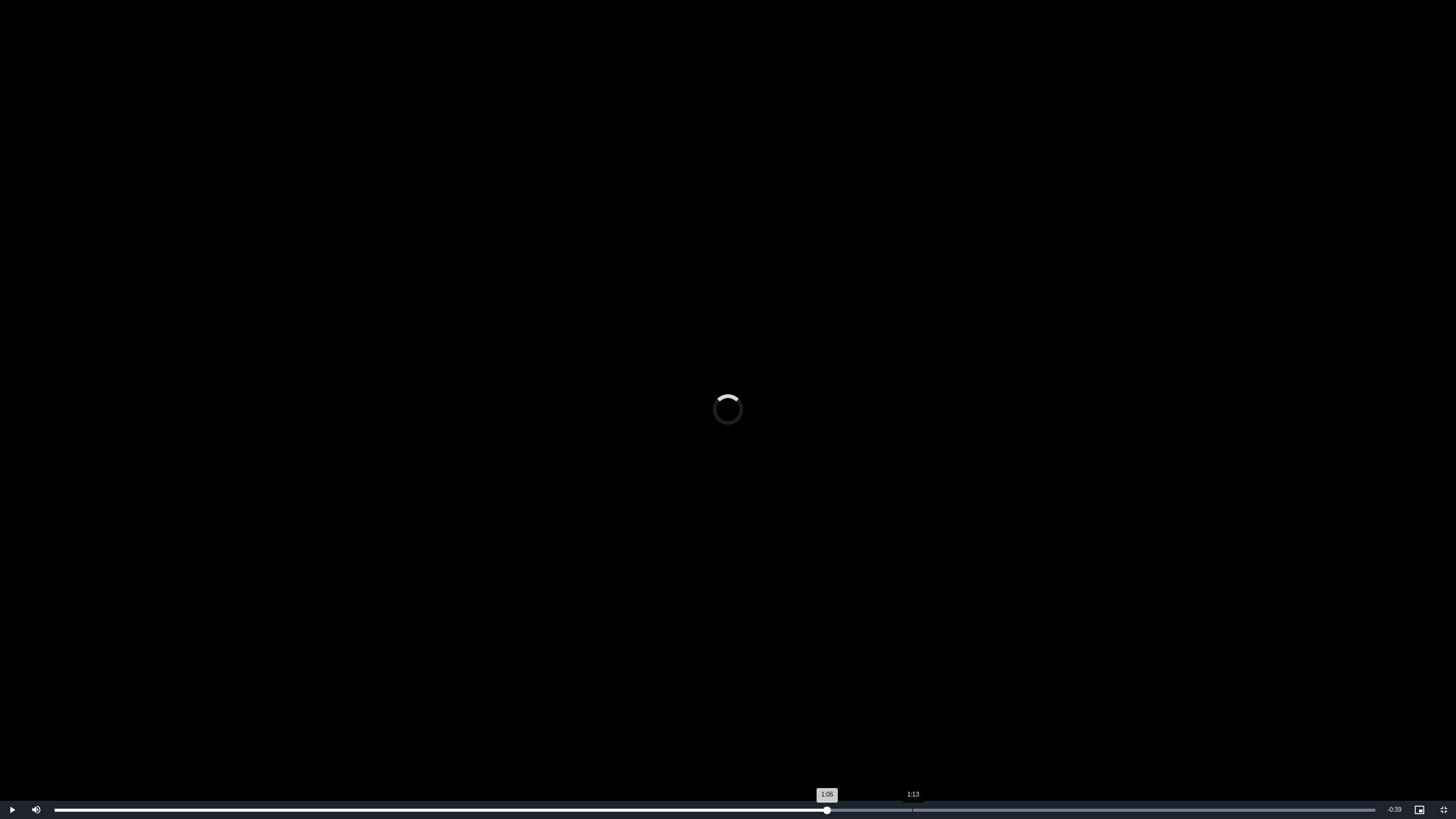
click at [916, 690] on div "Loaded : 100.00% 1:13 1:06" at bounding box center [715, 810] width 1333 height 18
click at [1012, 690] on div "Loaded : 100.00% 1:22 1:22" at bounding box center [715, 810] width 1333 height 18
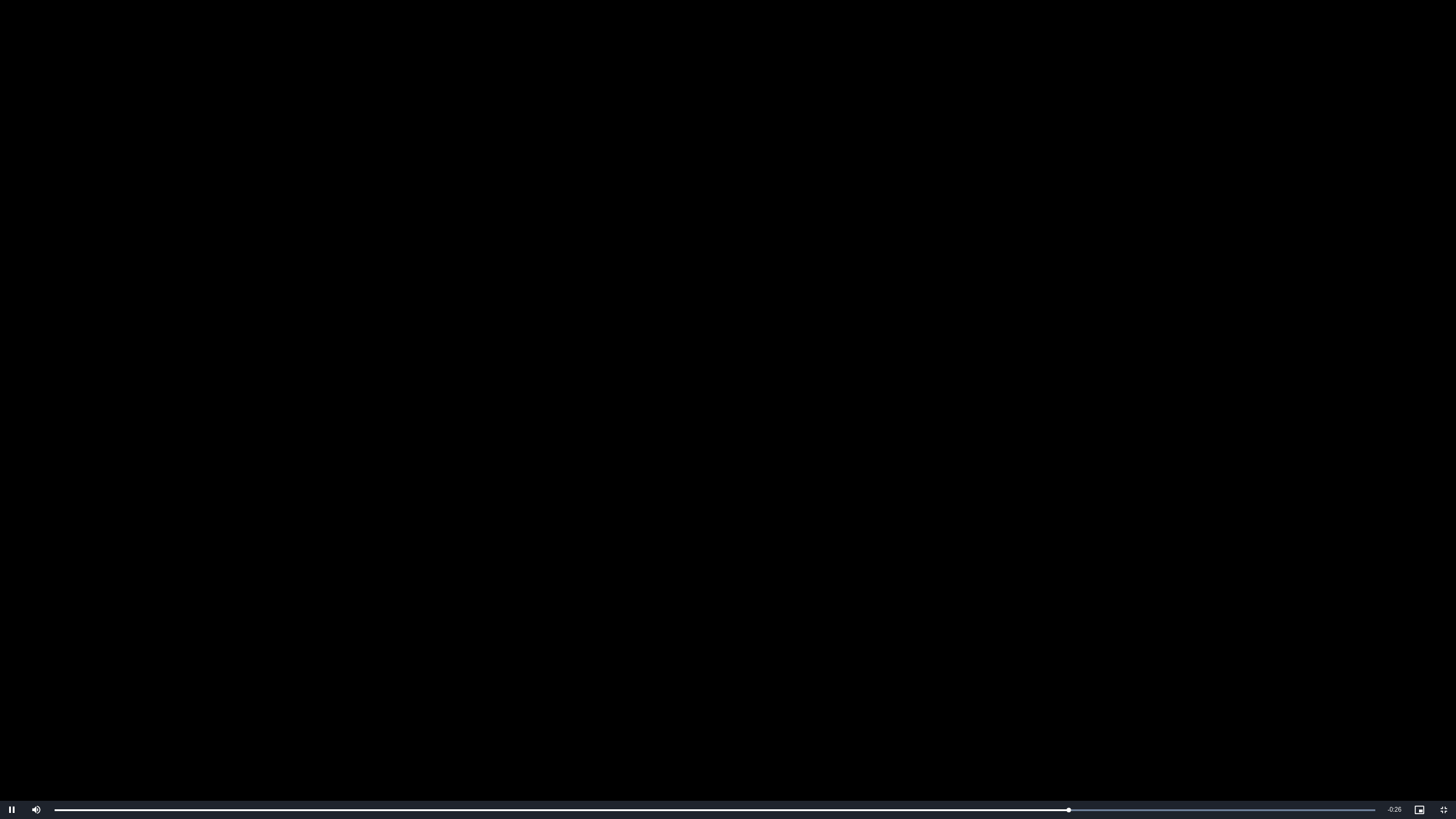
click at [951, 384] on video "To view this video please enable JavaScript, and consider upgrading to a web br…" at bounding box center [728, 409] width 1456 height 819
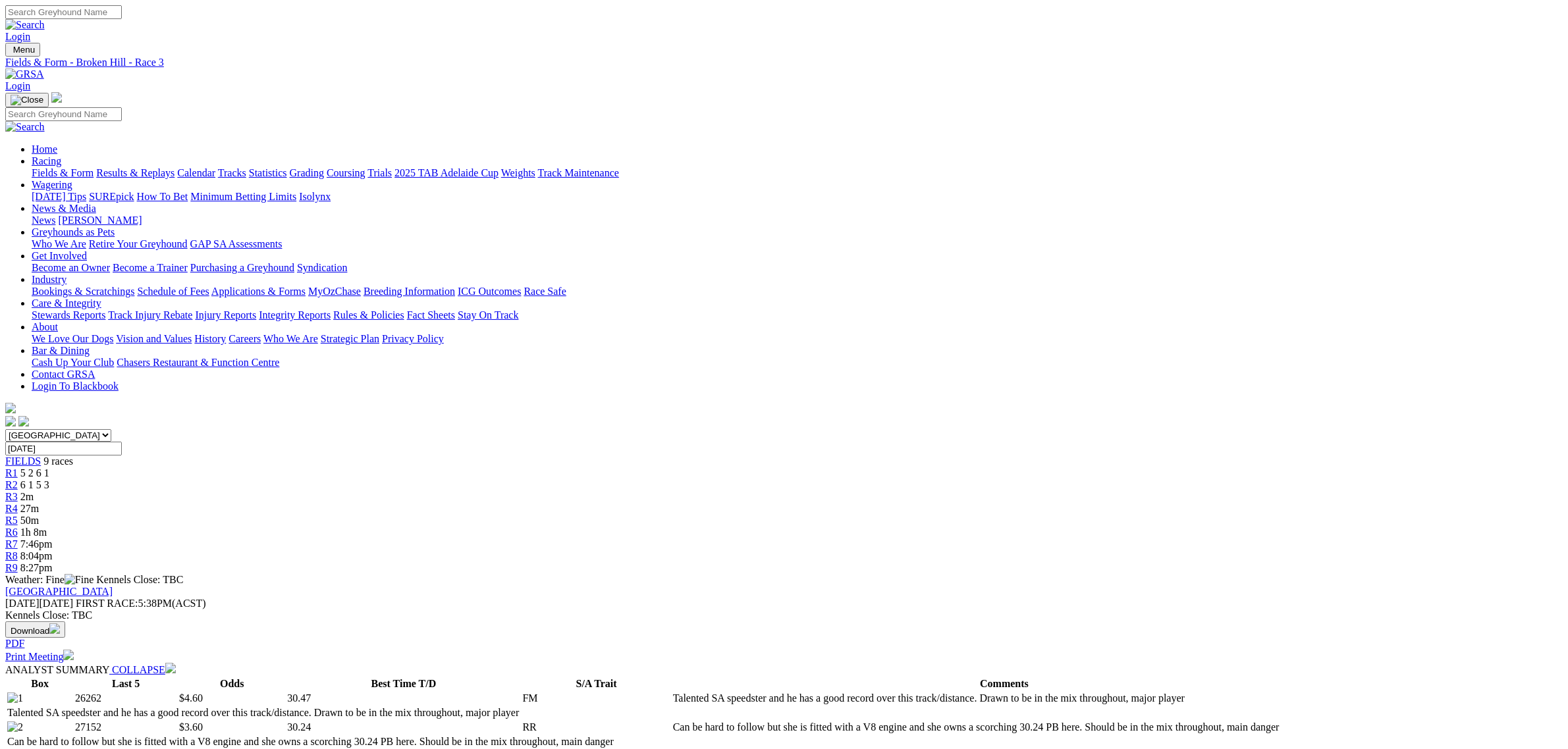
click at [94, 167] on link "Fields & Form" at bounding box center [62, 173] width 62 height 12
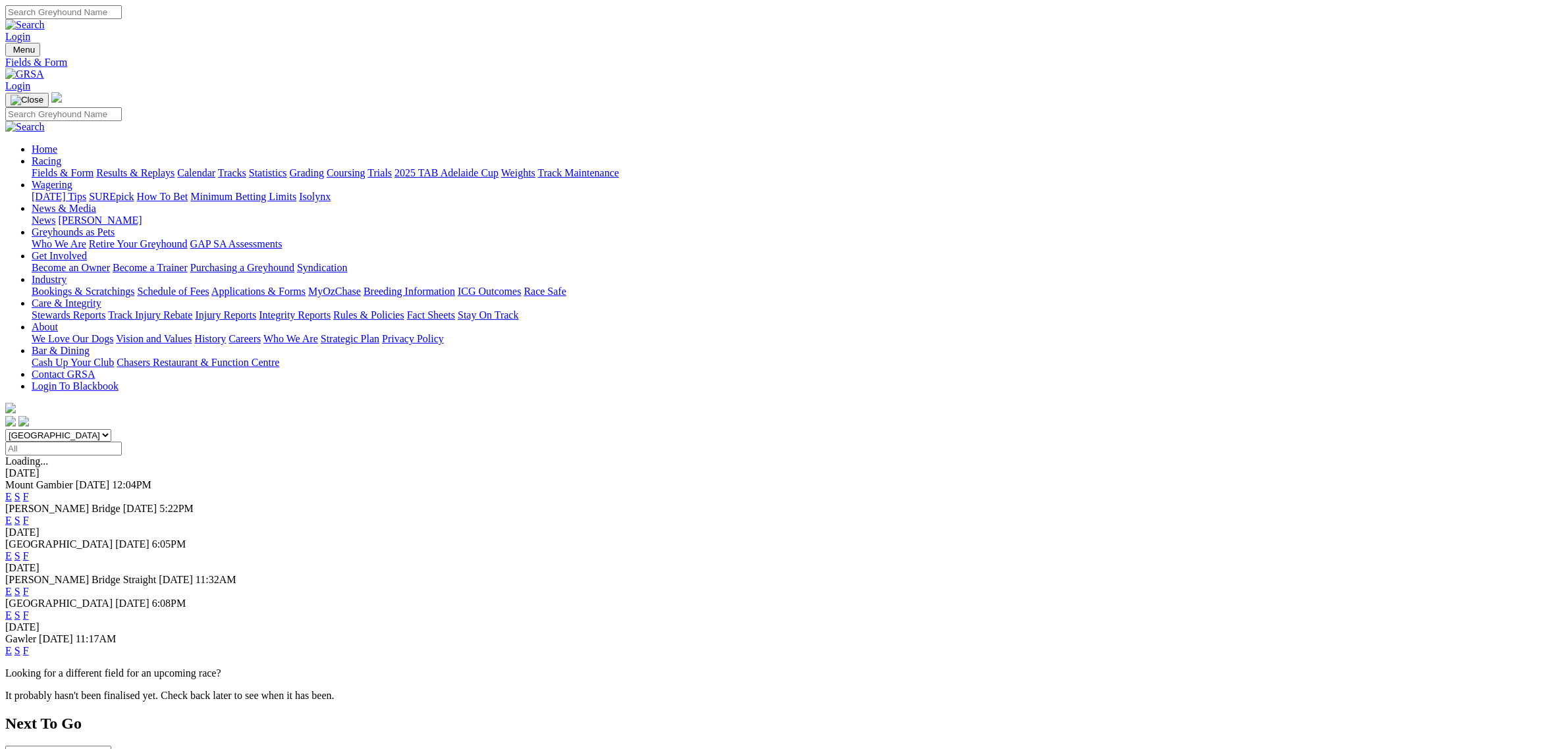
click at [111, 429] on select "South Australia New South Wales Northern Territory Queensland Tasmania Victoria…" at bounding box center [58, 435] width 106 height 12
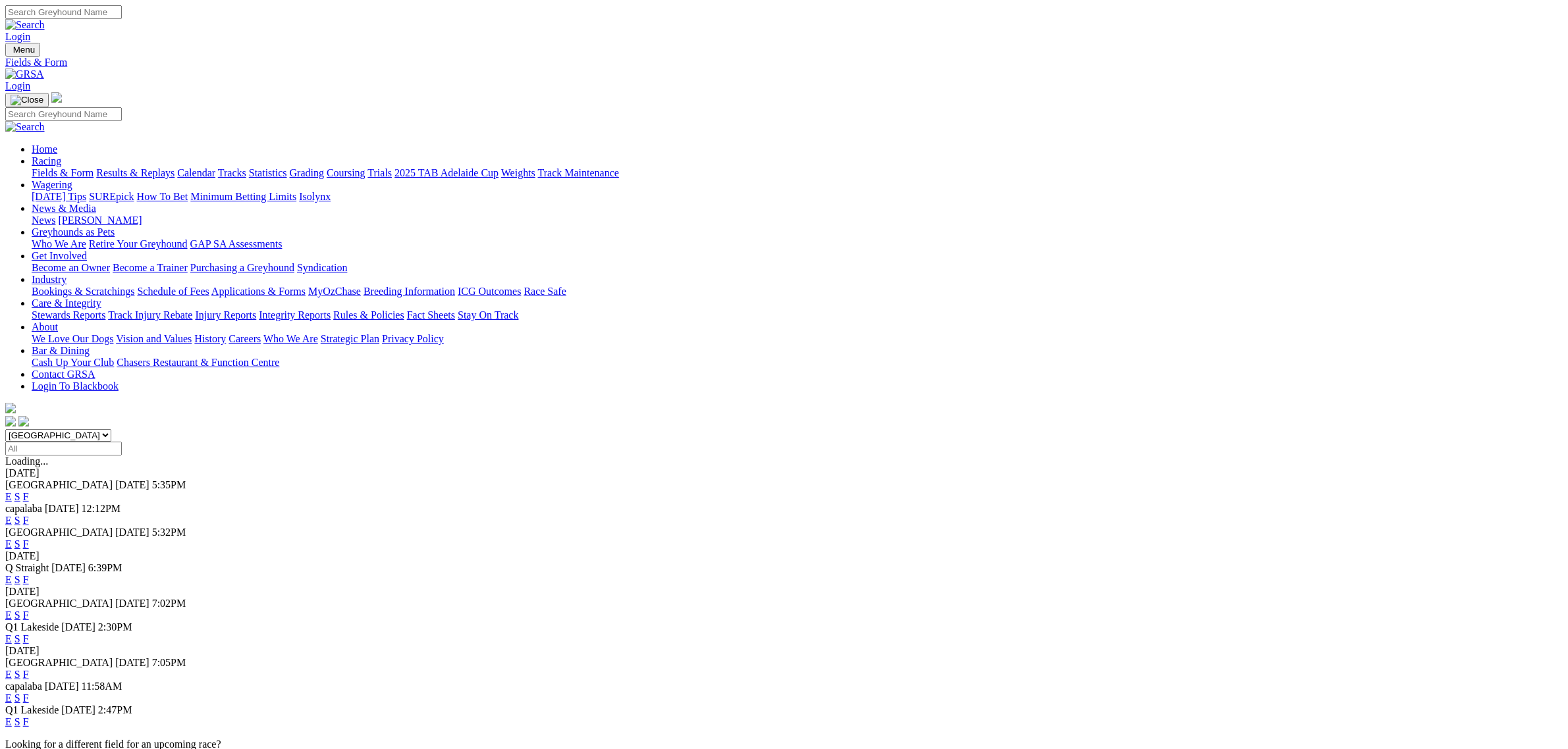
click at [111, 429] on select "South Australia New South Wales Northern Territory Queensland Tasmania Victoria…" at bounding box center [58, 435] width 106 height 12
select select "SA"
click at [111, 429] on select "South Australia New South Wales Northern Territory Queensland Tasmania Victoria…" at bounding box center [58, 435] width 106 height 12
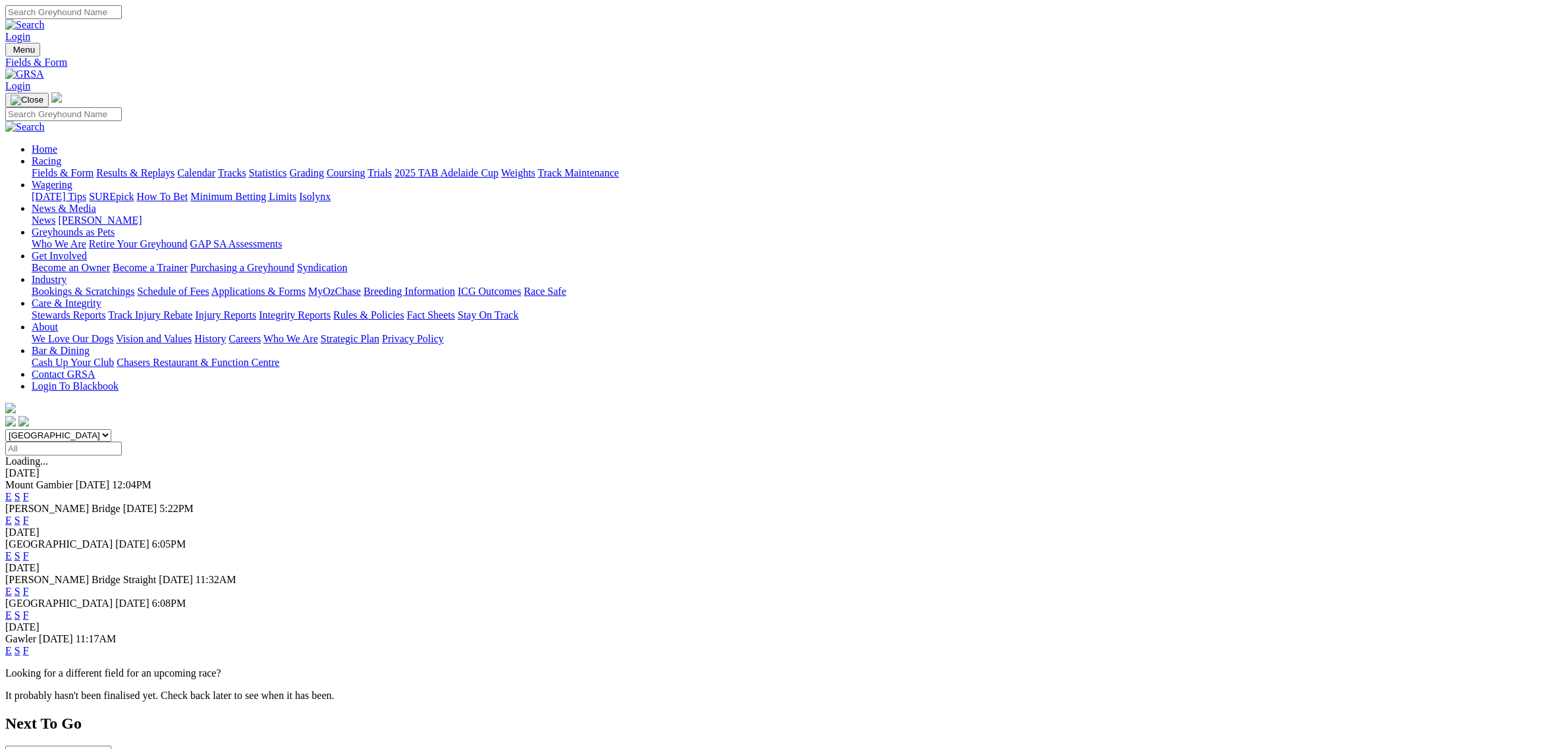
click at [12, 514] on link "E" at bounding box center [9, 520] width 7 height 12
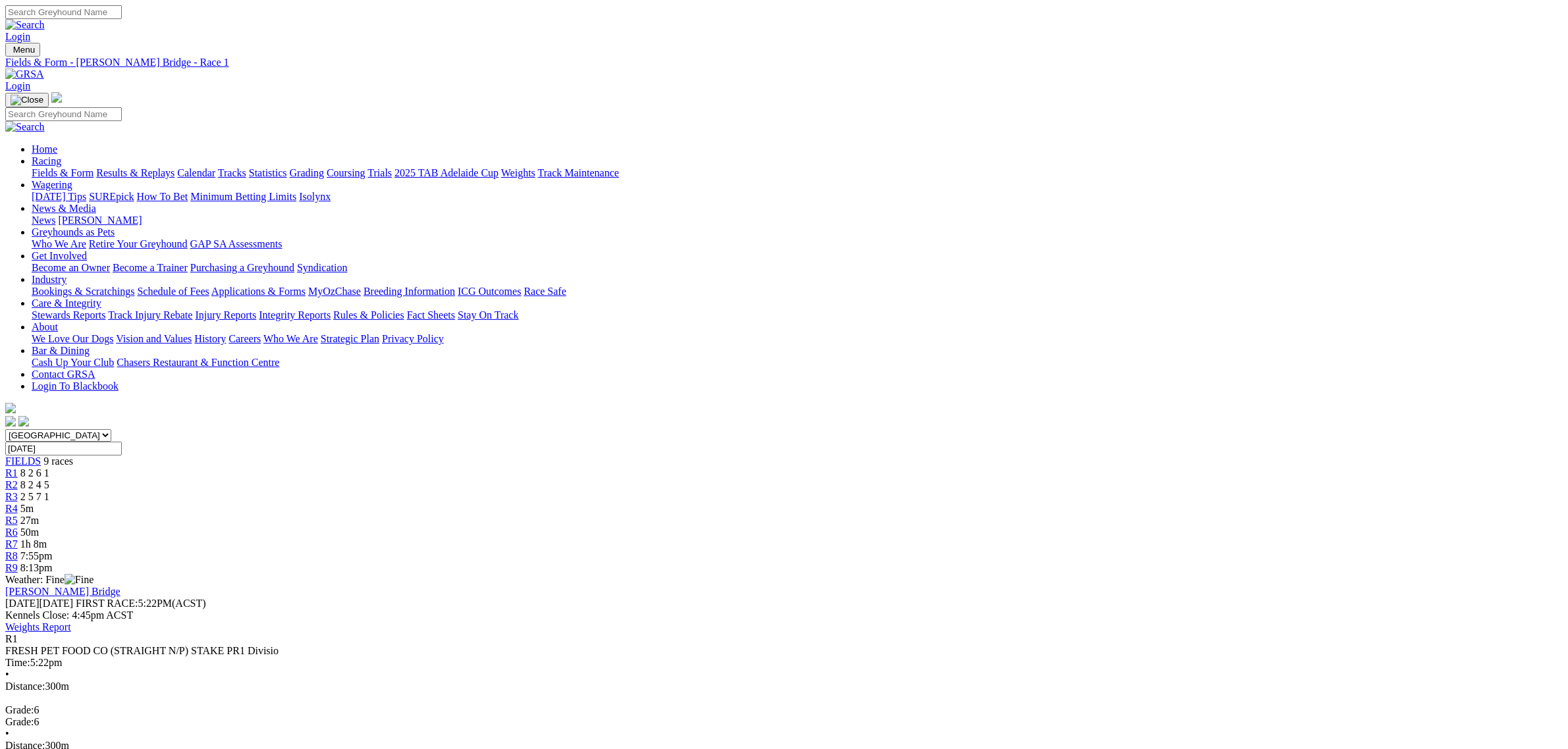
click at [18, 503] on link "R4" at bounding box center [12, 508] width 12 height 12
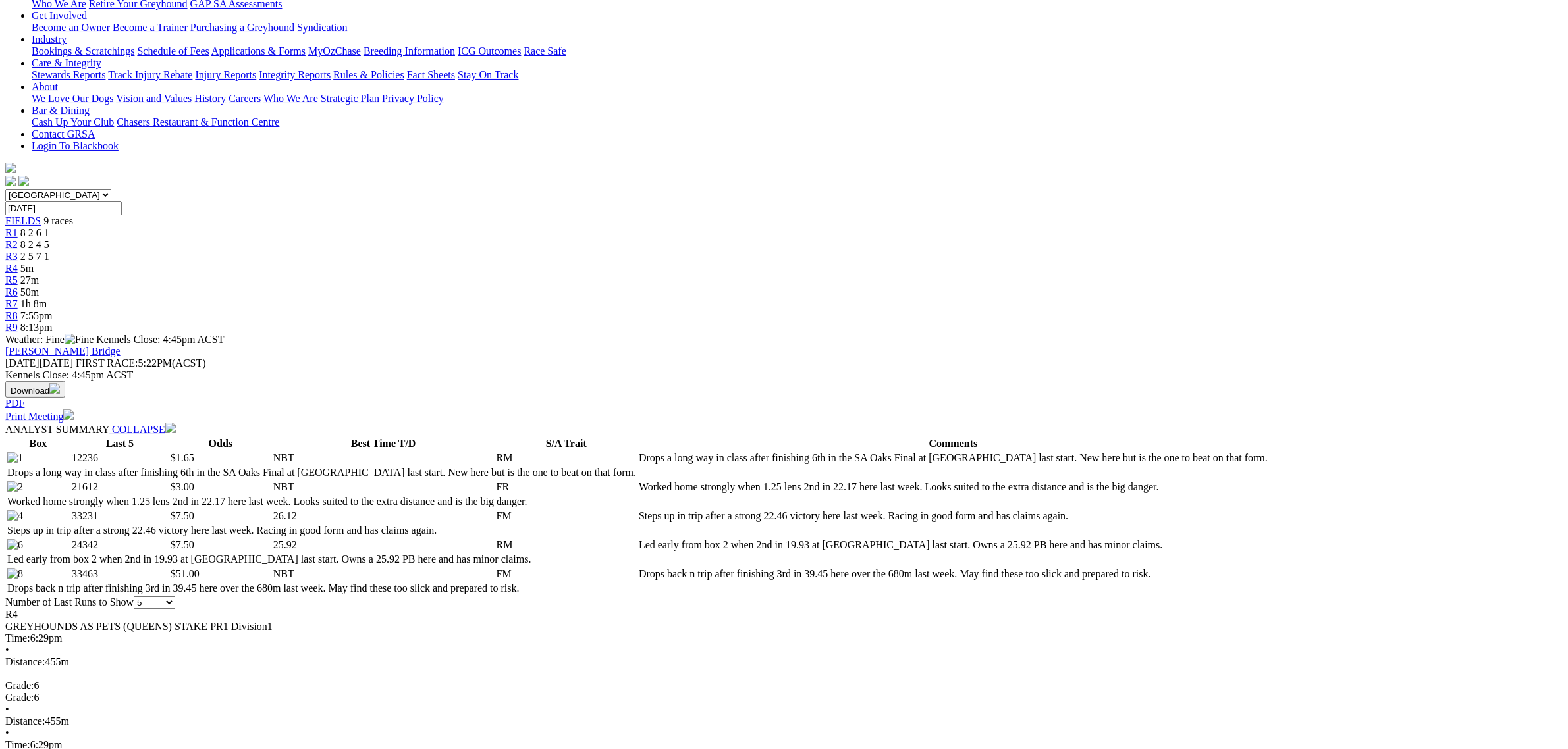
scroll to position [247, 0]
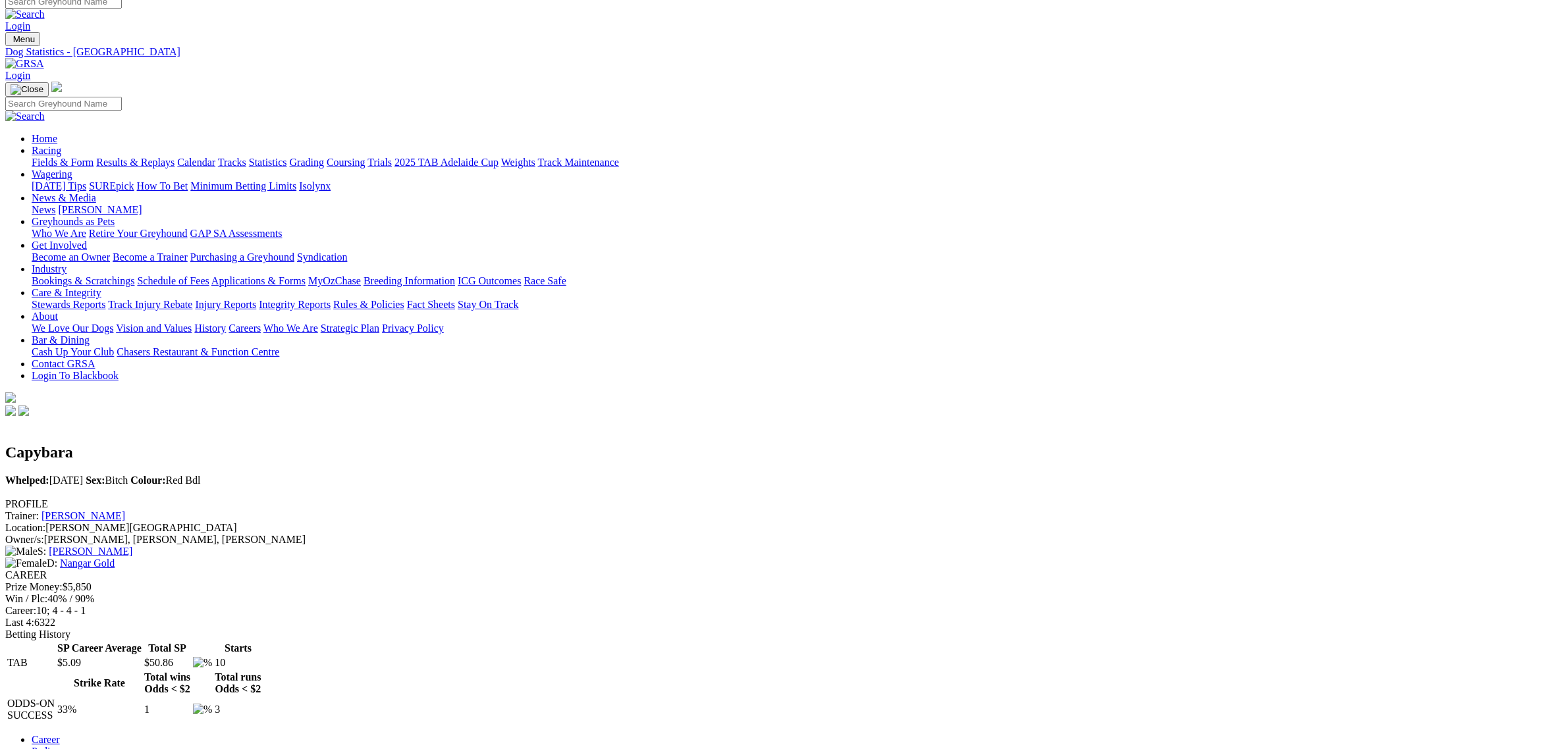
scroll to position [329, 0]
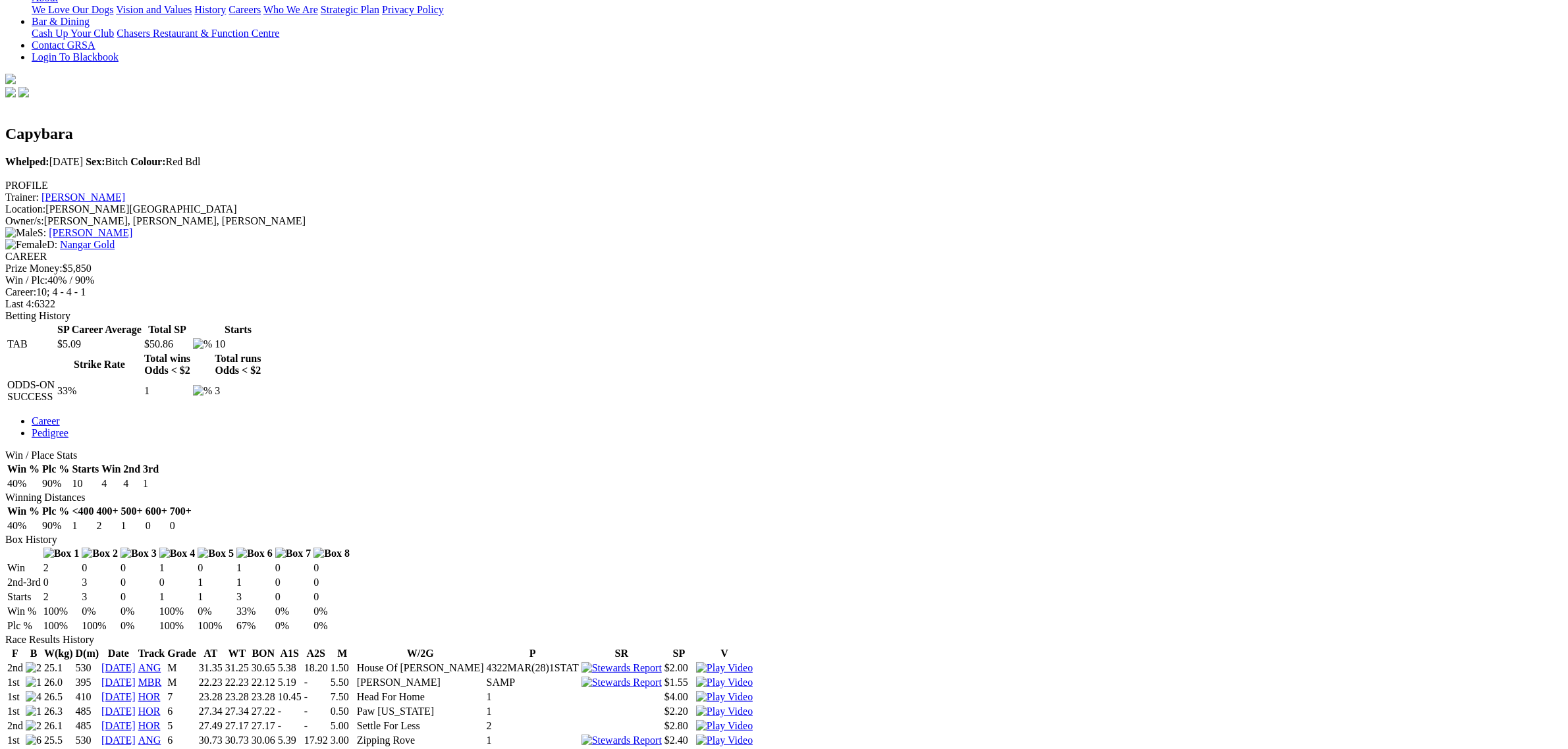
click at [753, 720] on img at bounding box center [724, 725] width 57 height 12
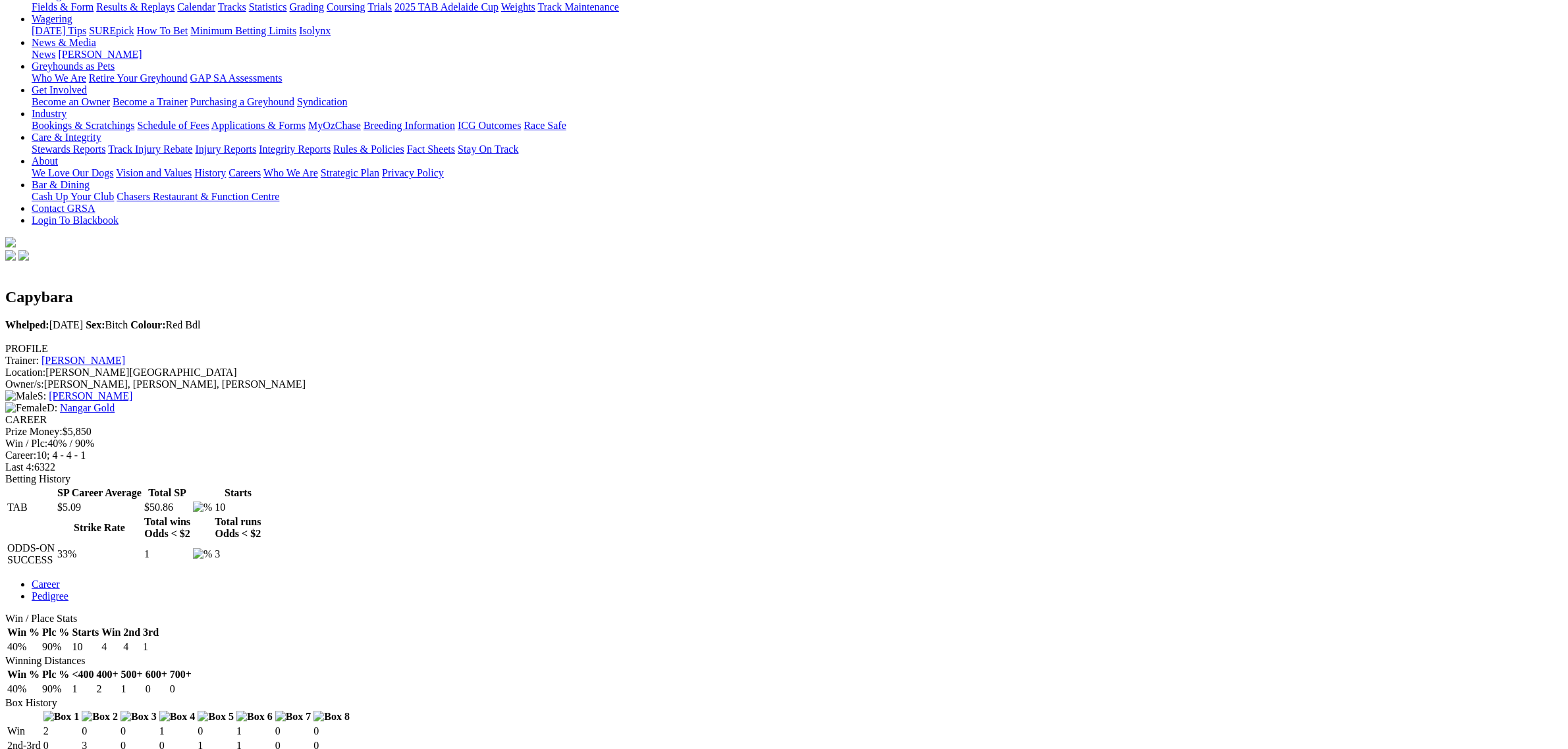
scroll to position [0, 0]
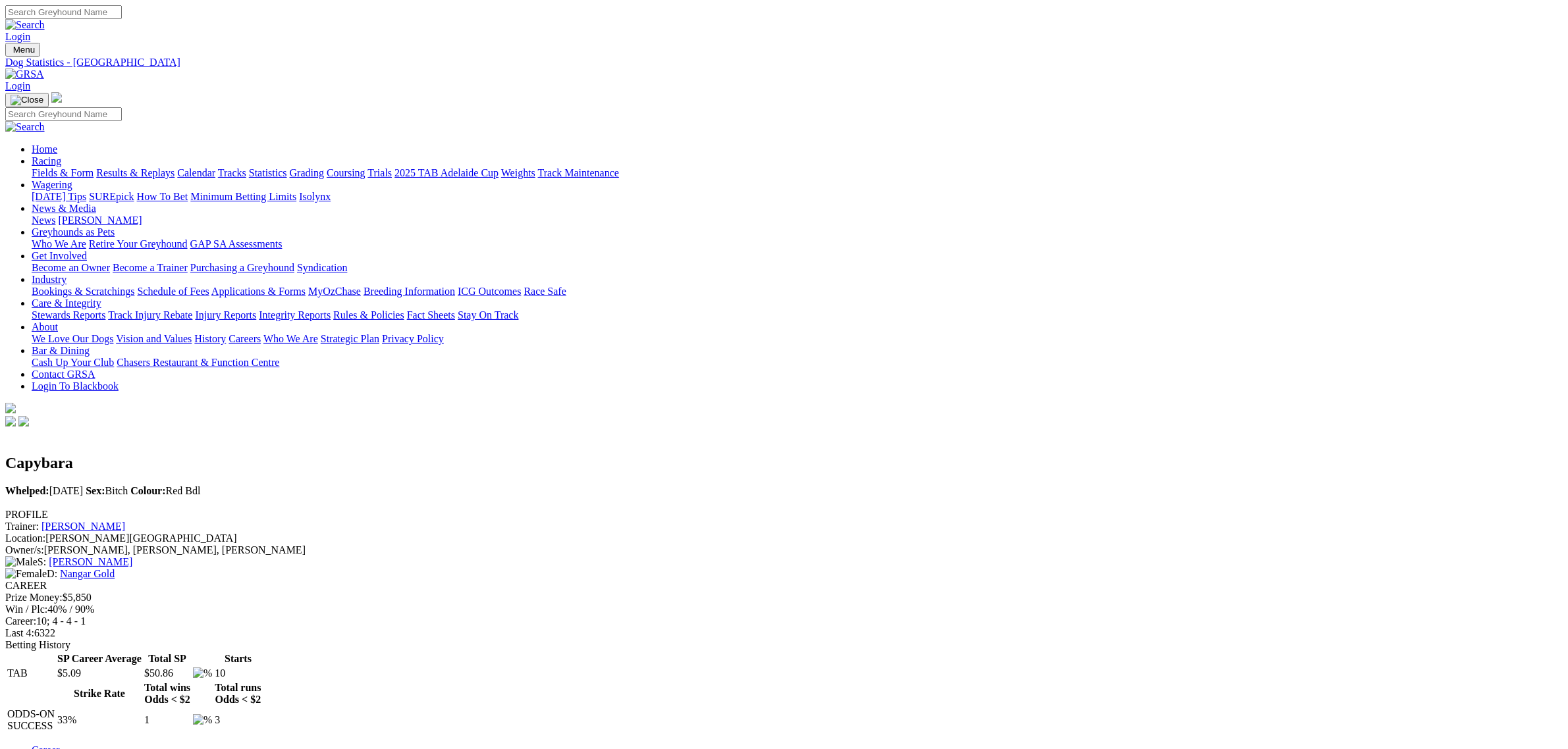
click at [94, 167] on link "Fields & Form" at bounding box center [62, 173] width 62 height 12
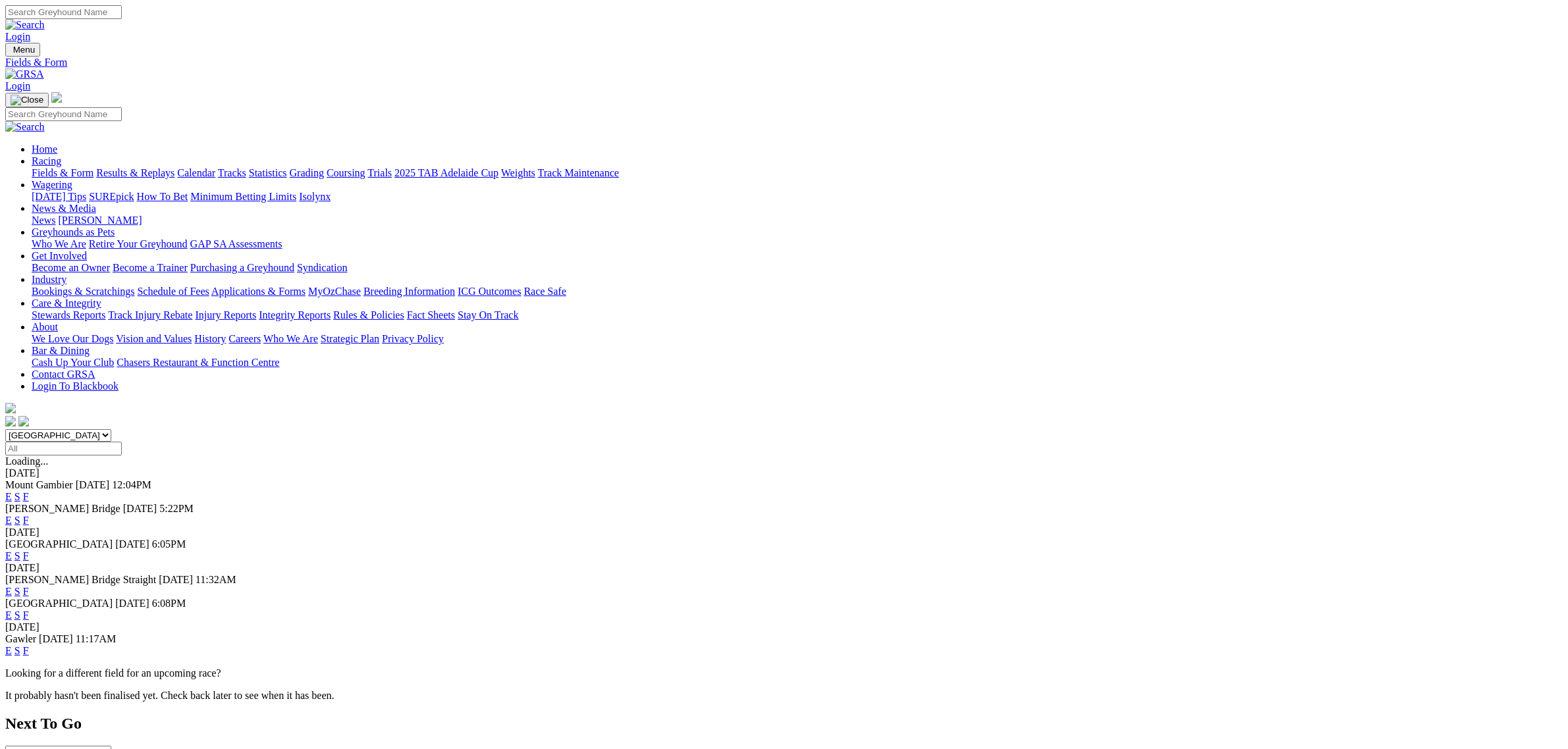
select select "QLD"
click at [111, 429] on select "[GEOGRAPHIC_DATA] [GEOGRAPHIC_DATA] [GEOGRAPHIC_DATA] [GEOGRAPHIC_DATA] [GEOGRA…" at bounding box center [58, 435] width 106 height 12
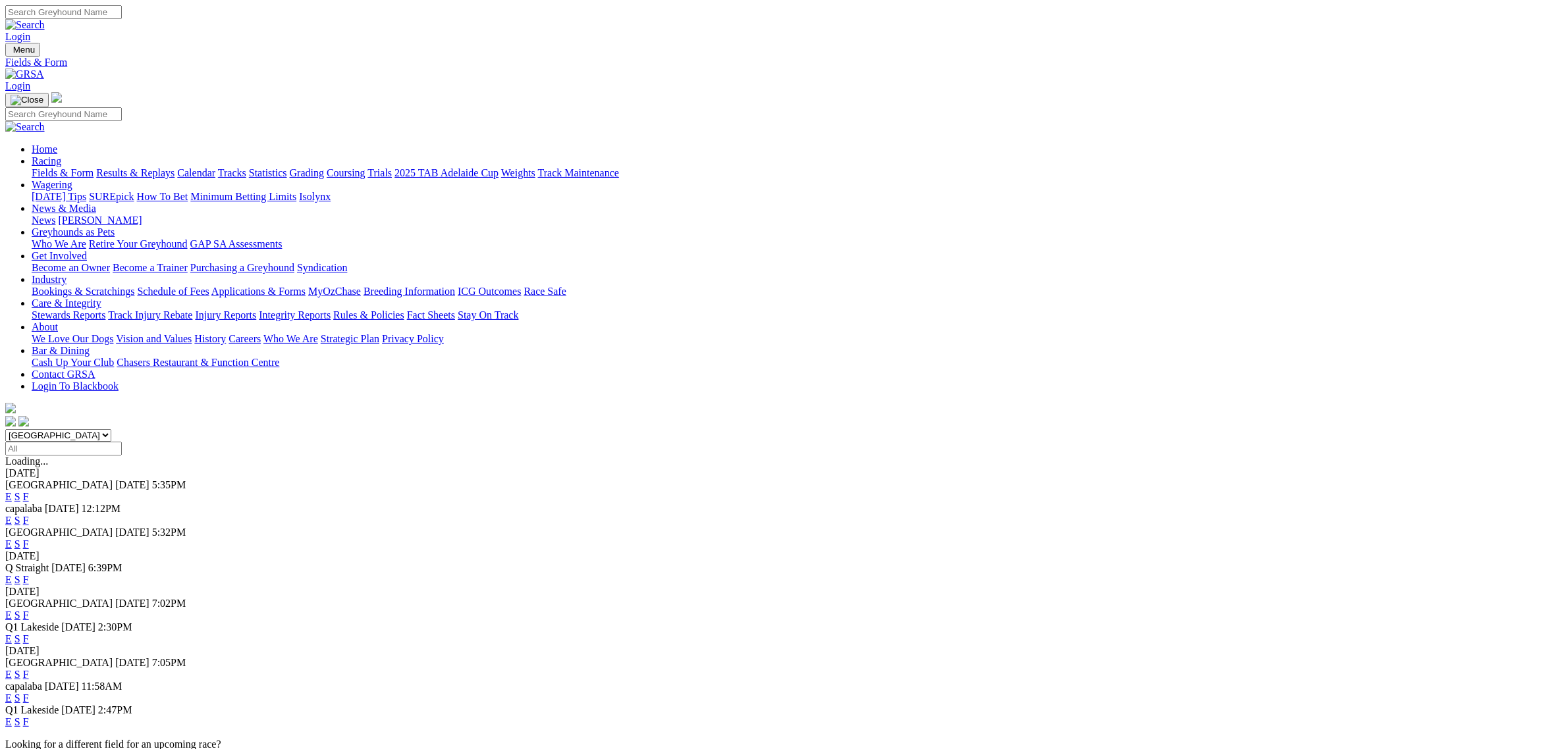
click at [12, 491] on link "E" at bounding box center [9, 496] width 7 height 12
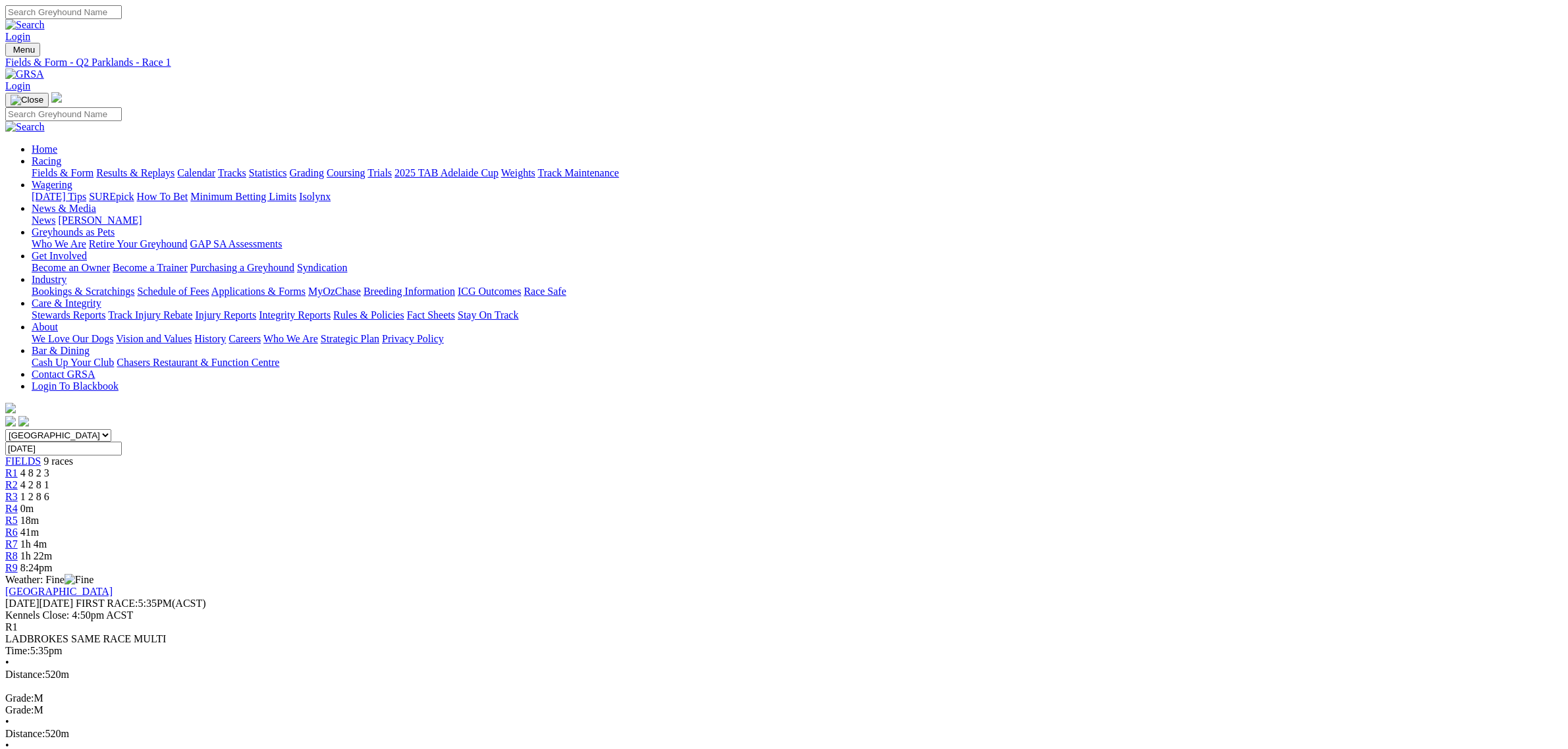
click at [34, 503] on span "0m" at bounding box center [26, 508] width 13 height 12
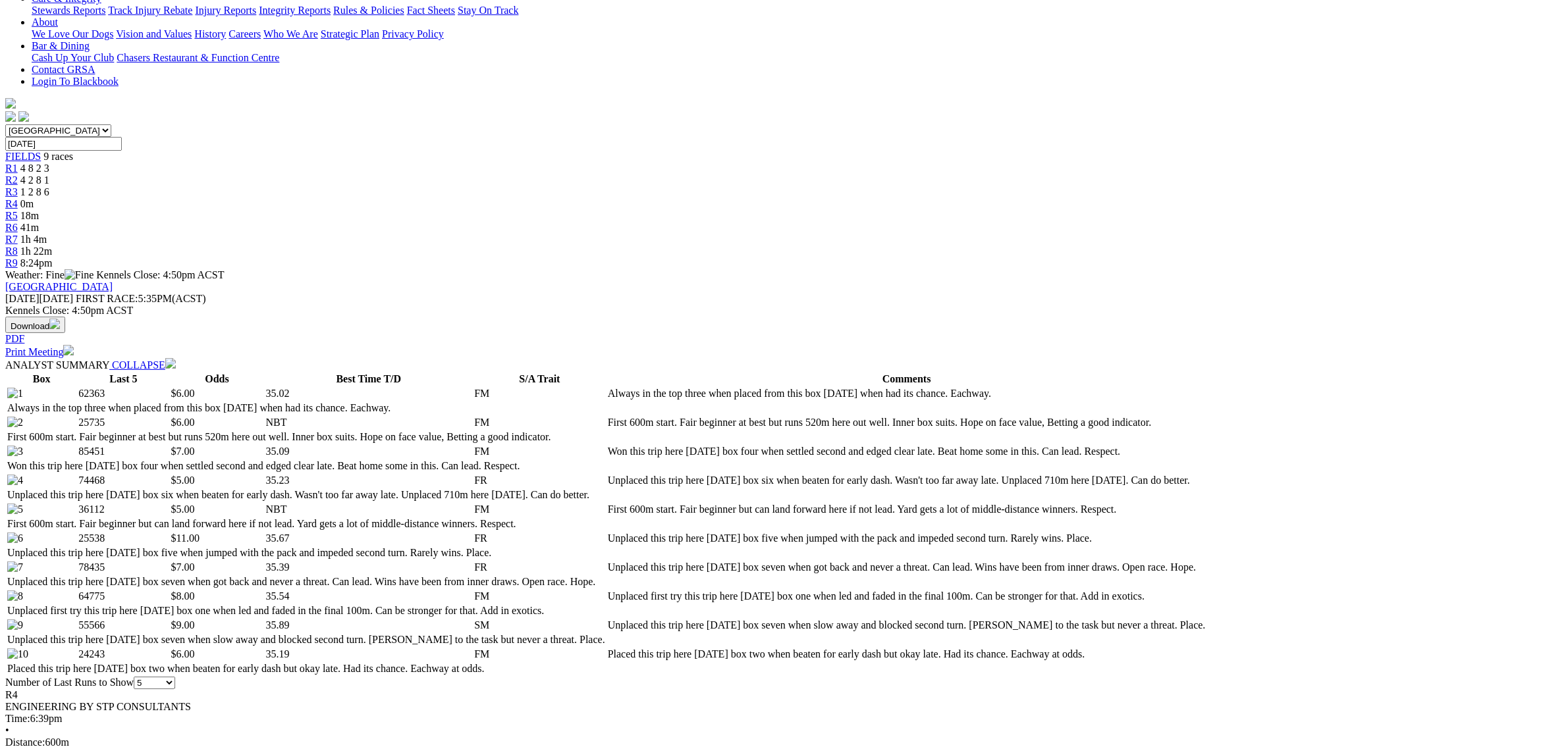
scroll to position [658, 0]
